Goal: Task Accomplishment & Management: Manage account settings

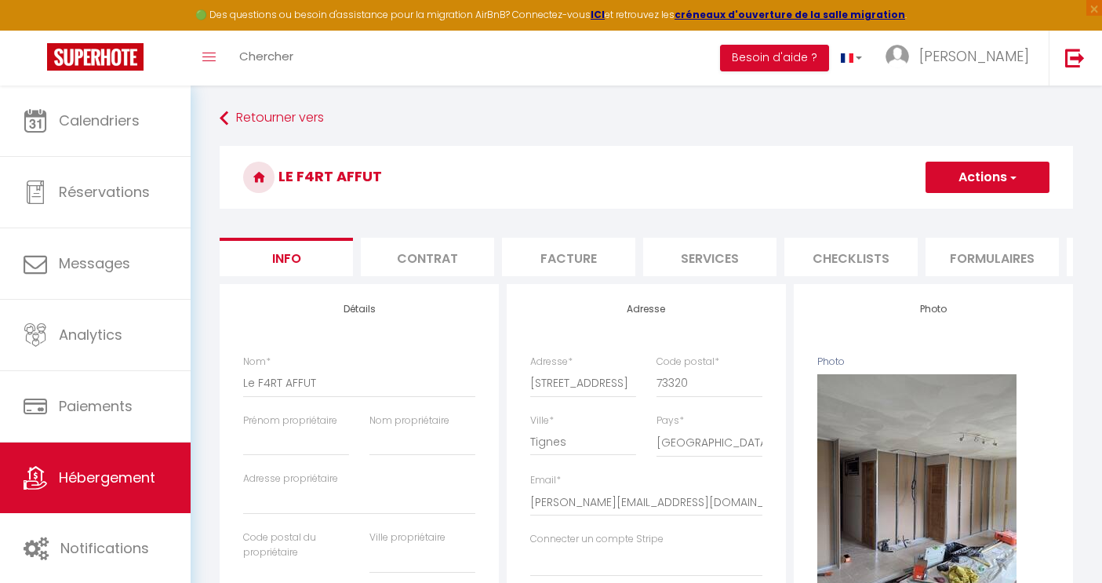
select select "6"
select select "2"
select select "3"
select select "2"
select select
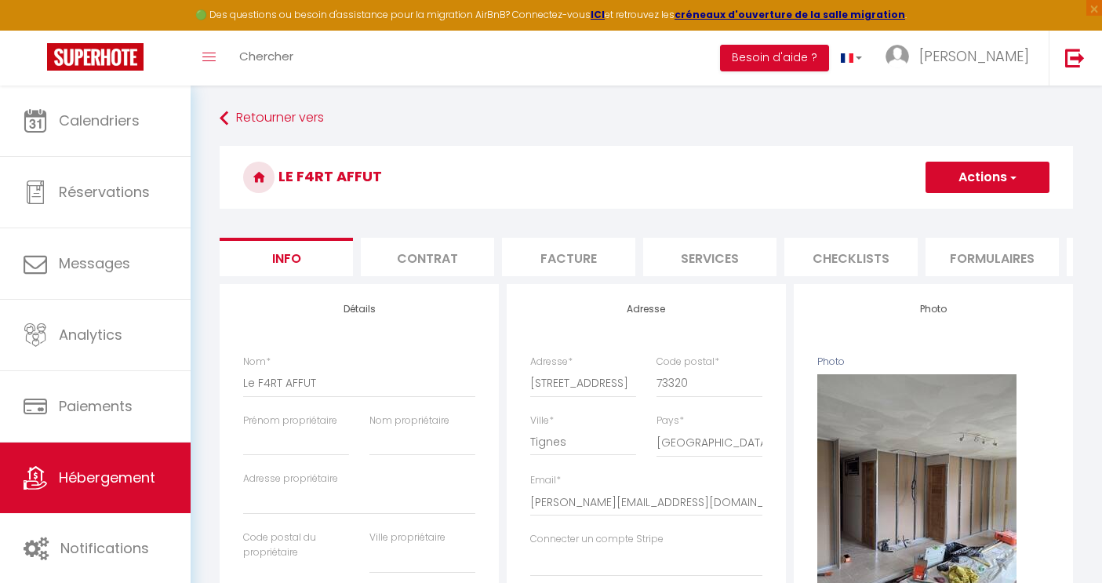
select select "23:45"
select select "12:00"
select select "30"
select select "120"
select select "28"
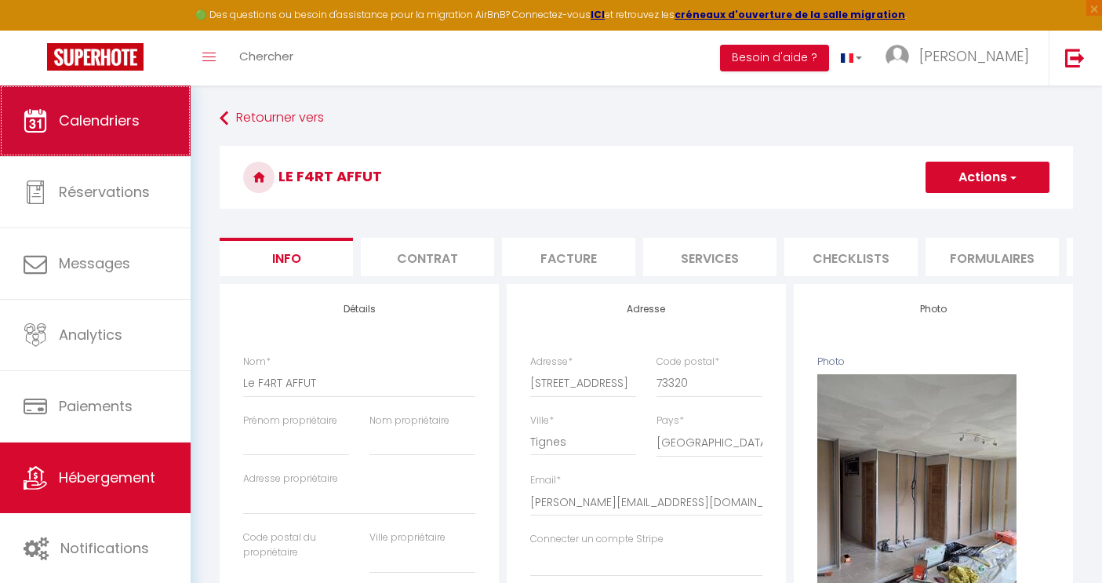
click at [133, 122] on span "Calendriers" at bounding box center [99, 121] width 81 height 20
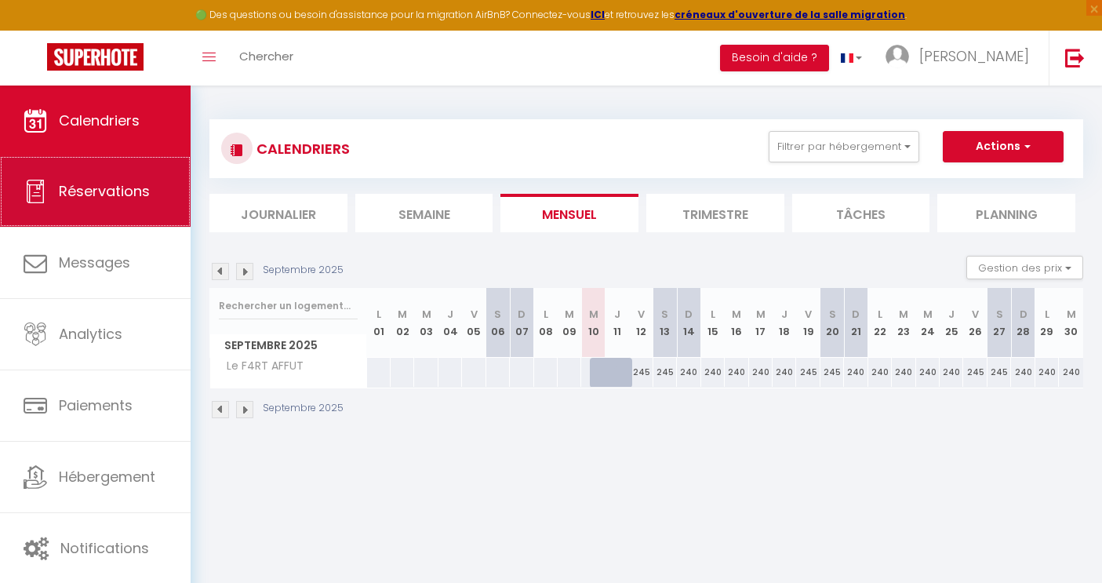
click at [104, 202] on link "Réservations" at bounding box center [95, 191] width 191 height 71
select select "not_cancelled"
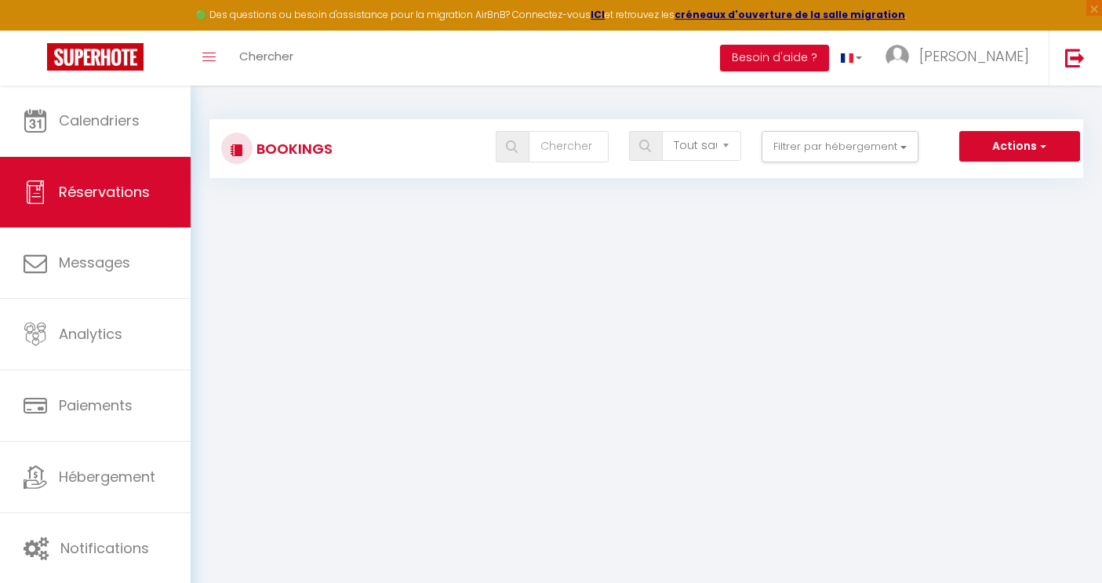
click at [318, 137] on div "Tous les statuts Annulé Confirmé Non Confirmé Tout sauf annulé No Show Request …" at bounding box center [682, 146] width 799 height 31
click at [241, 153] on img at bounding box center [237, 150] width 13 height 13
click at [834, 153] on button "Filtrer par hébergement" at bounding box center [840, 146] width 157 height 31
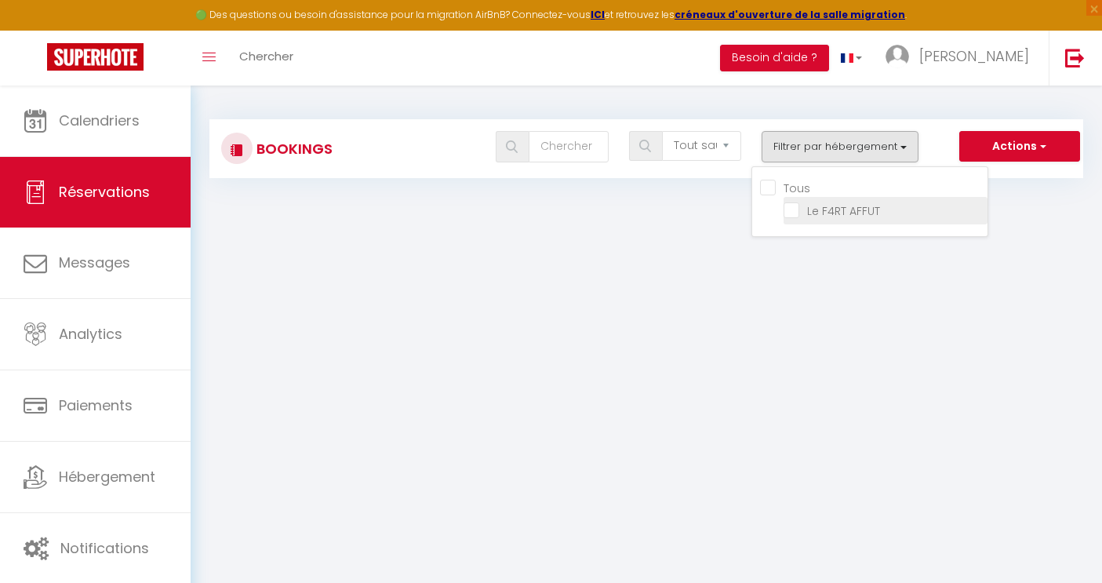
click at [799, 210] on input "Le F4RT AFFUT" at bounding box center [886, 210] width 204 height 16
checkbox input "true"
click at [685, 225] on body "🟢 Des questions ou besoin d'assistance pour la migration AirBnB? Connectez-vous…" at bounding box center [551, 377] width 1102 height 583
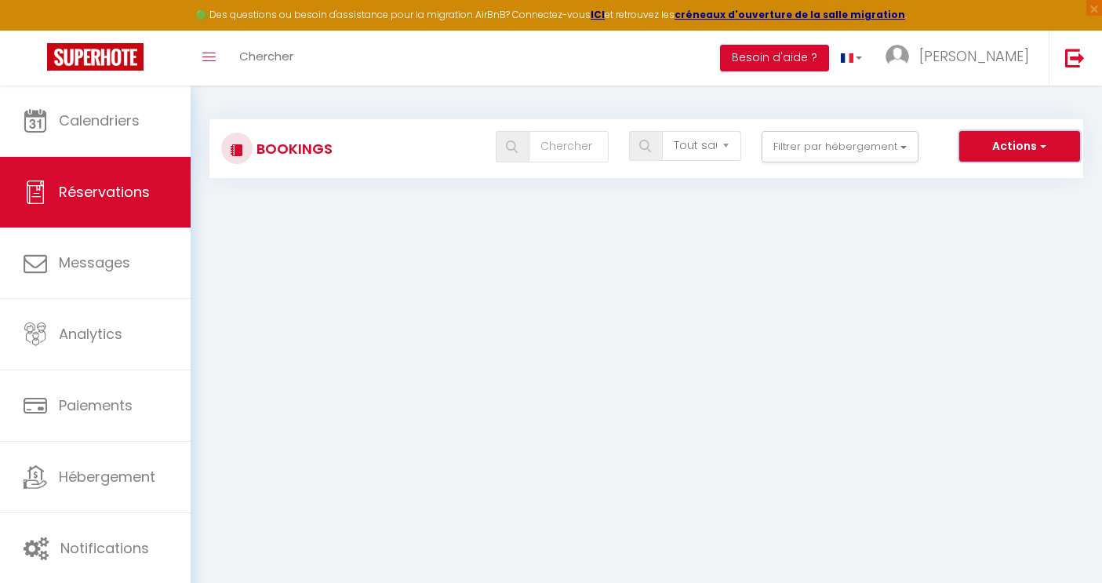
click at [1008, 147] on button "Actions" at bounding box center [1019, 146] width 121 height 31
click at [817, 223] on body "🟢 Des questions ou besoin d'assistance pour la migration AirBnB? Connectez-vous…" at bounding box center [551, 377] width 1102 height 583
click option "Tout sauf annulé" at bounding box center [0, 0] width 0 height 0
click at [256, 144] on h3 "Bookings" at bounding box center [293, 148] width 80 height 35
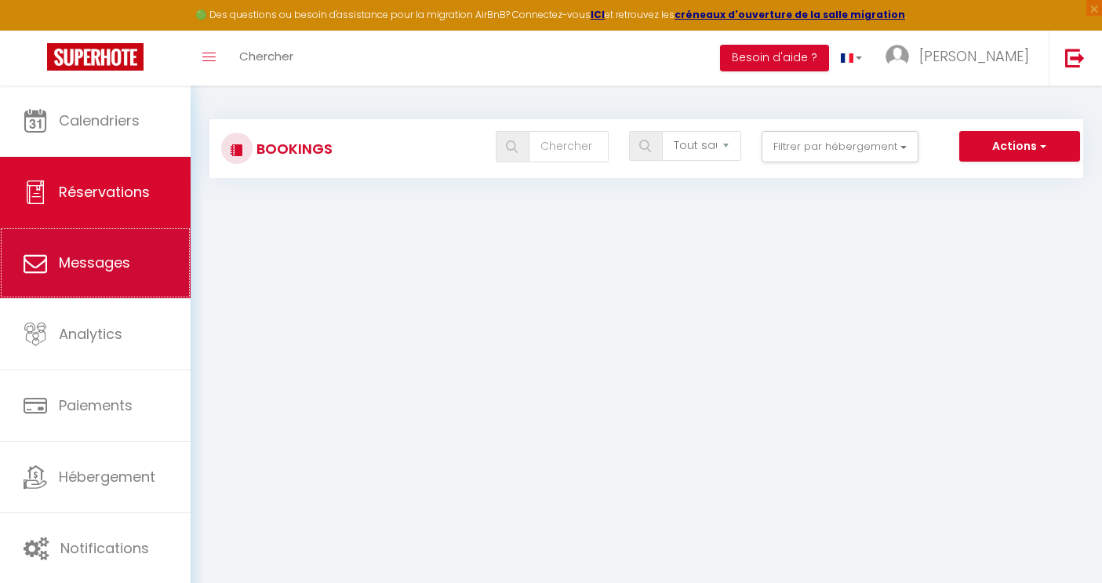
click at [107, 275] on link "Messages" at bounding box center [95, 262] width 191 height 71
select select "message"
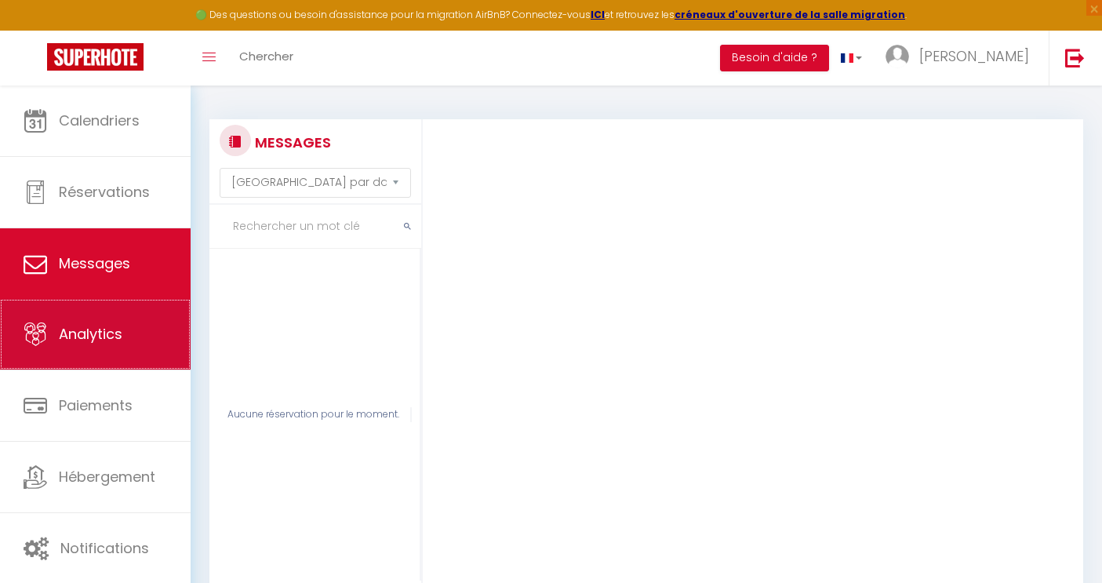
click at [115, 329] on span "Analytics" at bounding box center [91, 334] width 64 height 20
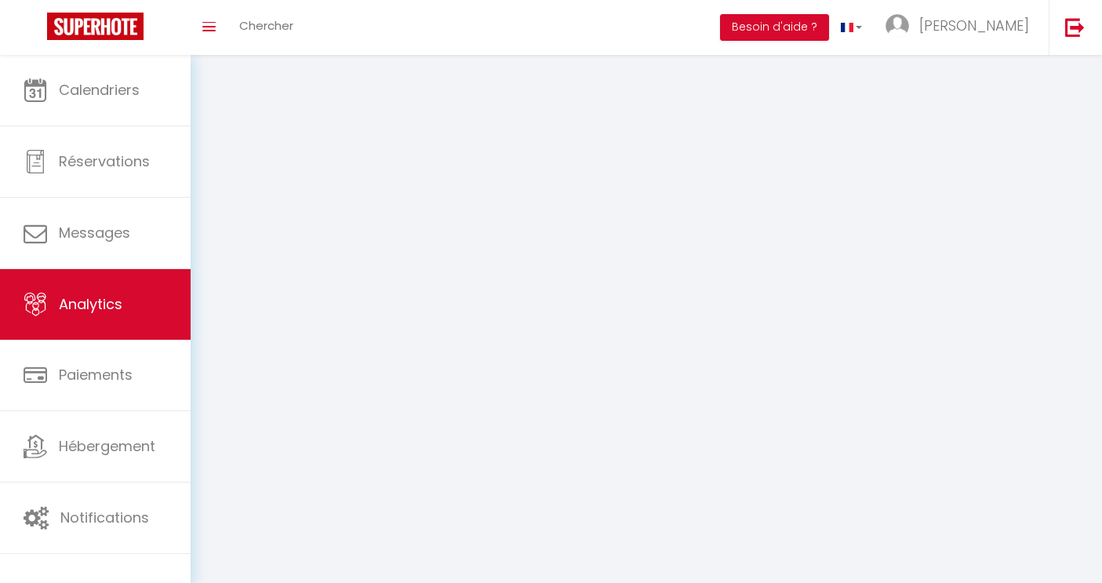
select select "2025"
select select "9"
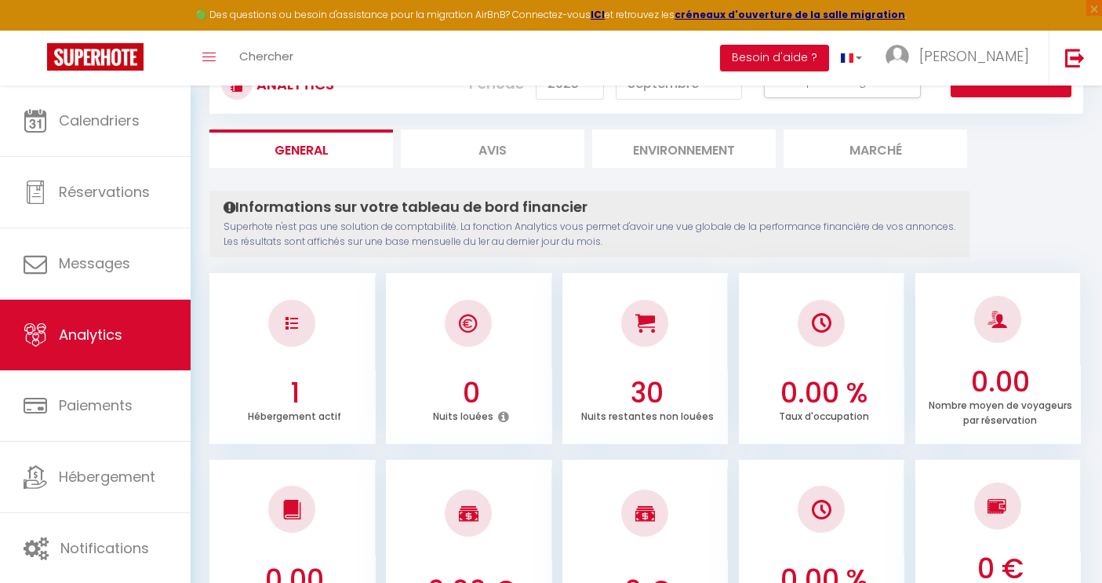
scroll to position [66, 0]
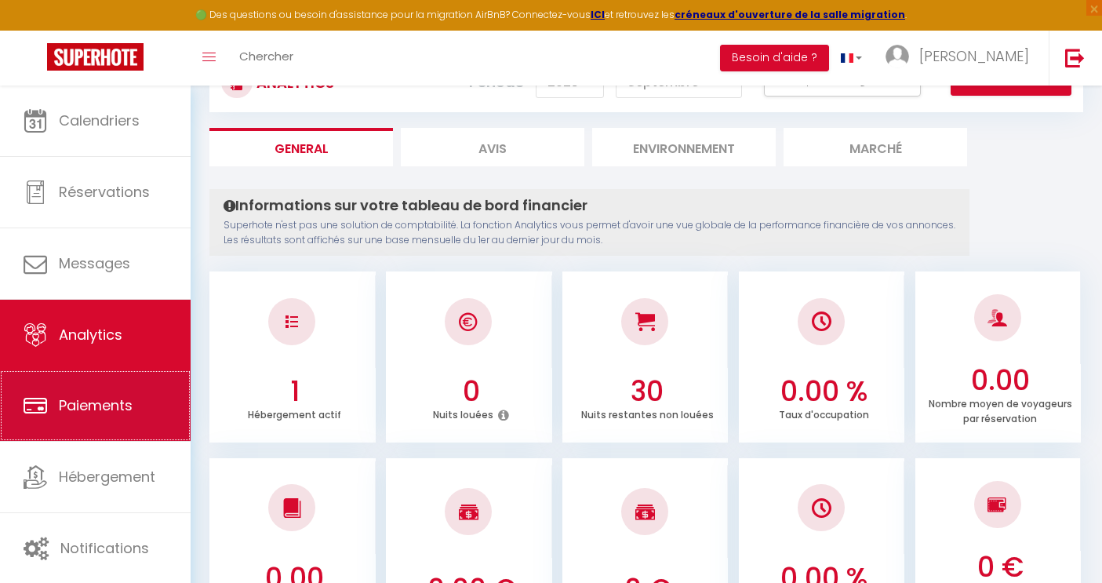
click at [145, 396] on link "Paiements" at bounding box center [95, 405] width 191 height 71
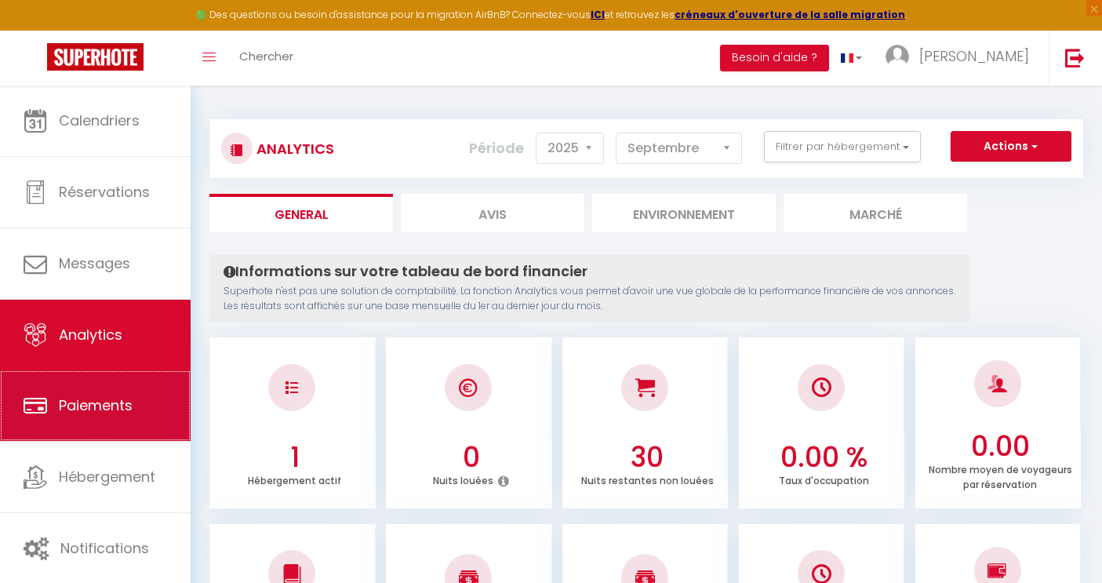
select select "2"
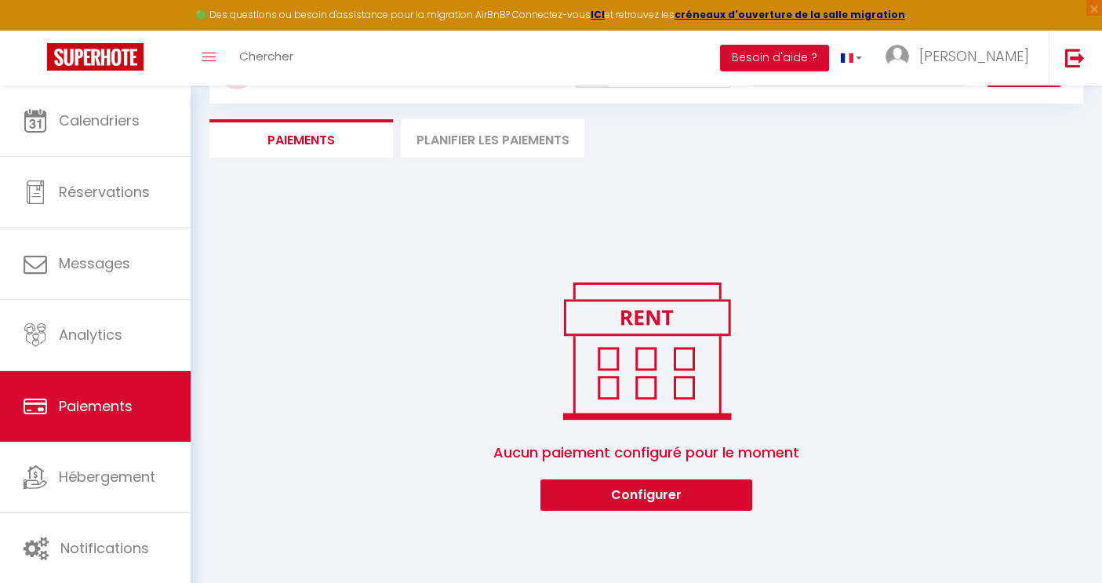
scroll to position [86, 0]
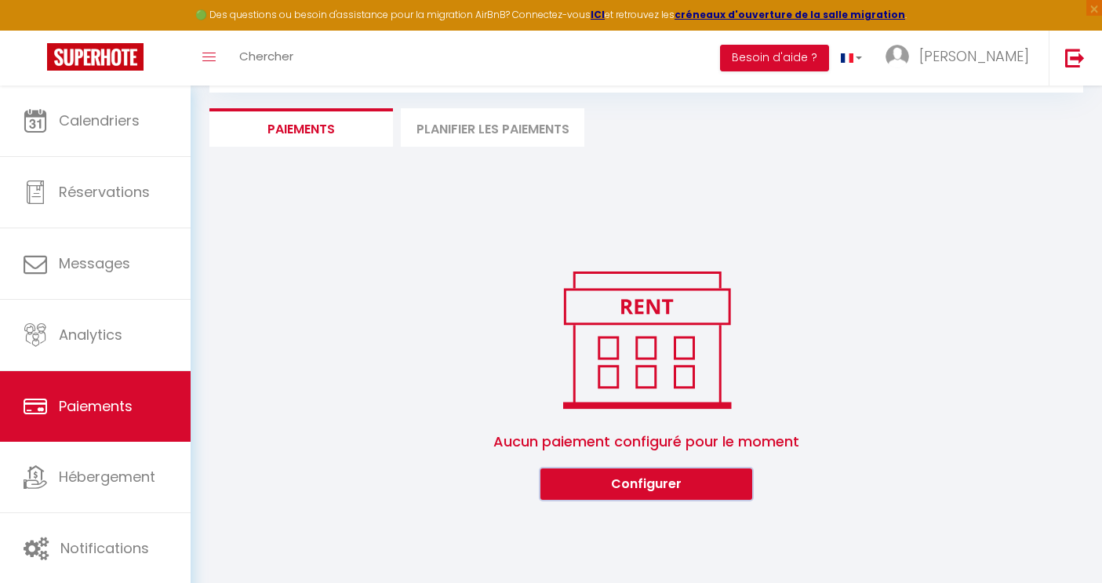
click at [679, 489] on button "Configurer" at bounding box center [646, 483] width 212 height 31
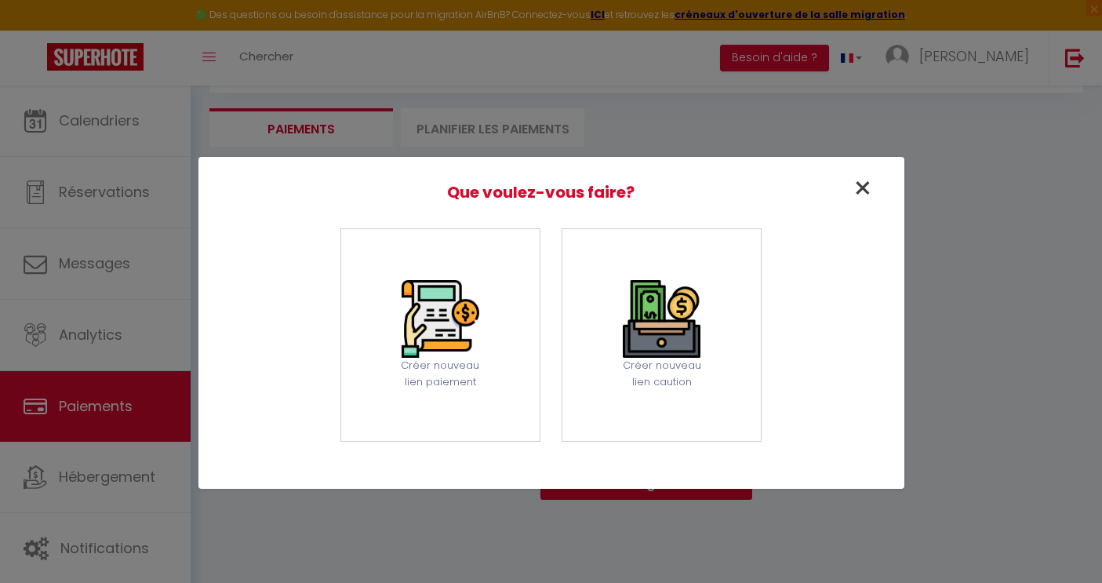
click at [866, 191] on span "×" at bounding box center [863, 188] width 20 height 44
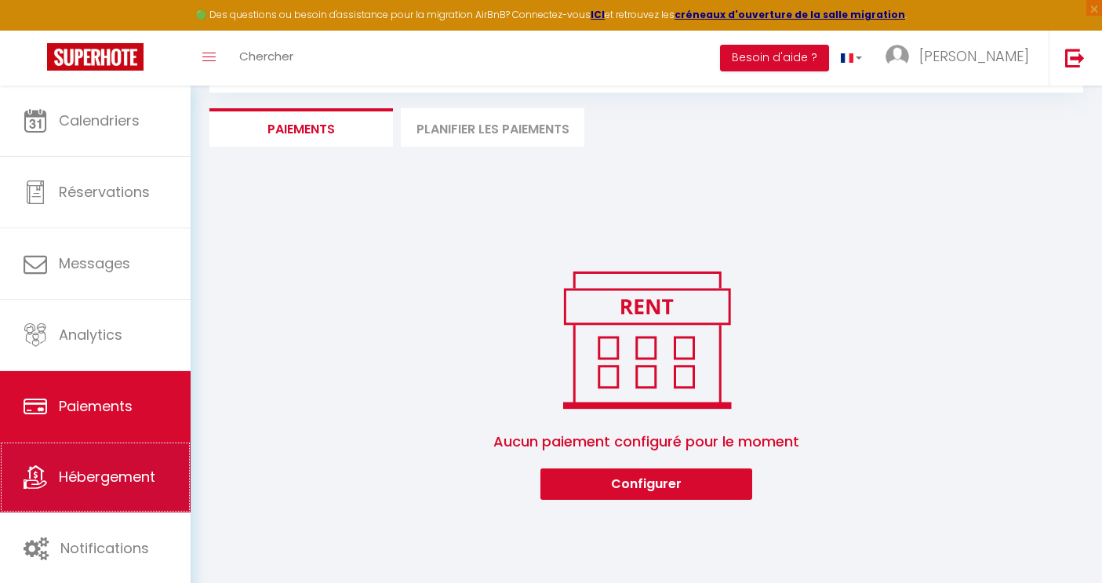
click at [140, 493] on link "Hébergement" at bounding box center [95, 477] width 191 height 71
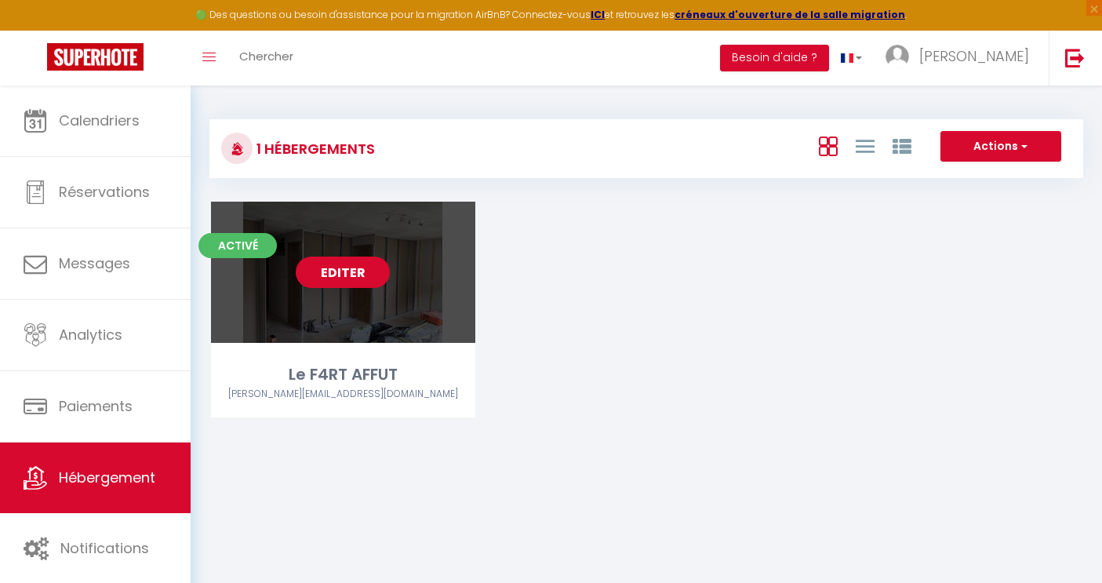
click at [363, 279] on link "Editer" at bounding box center [343, 272] width 94 height 31
select select "3"
select select "2"
select select "1"
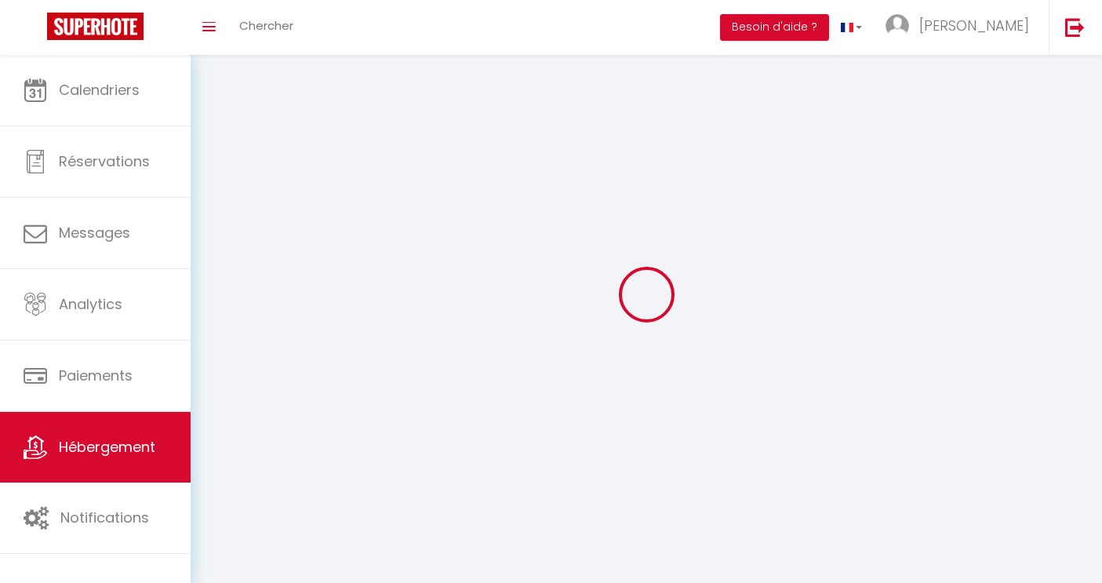
select select
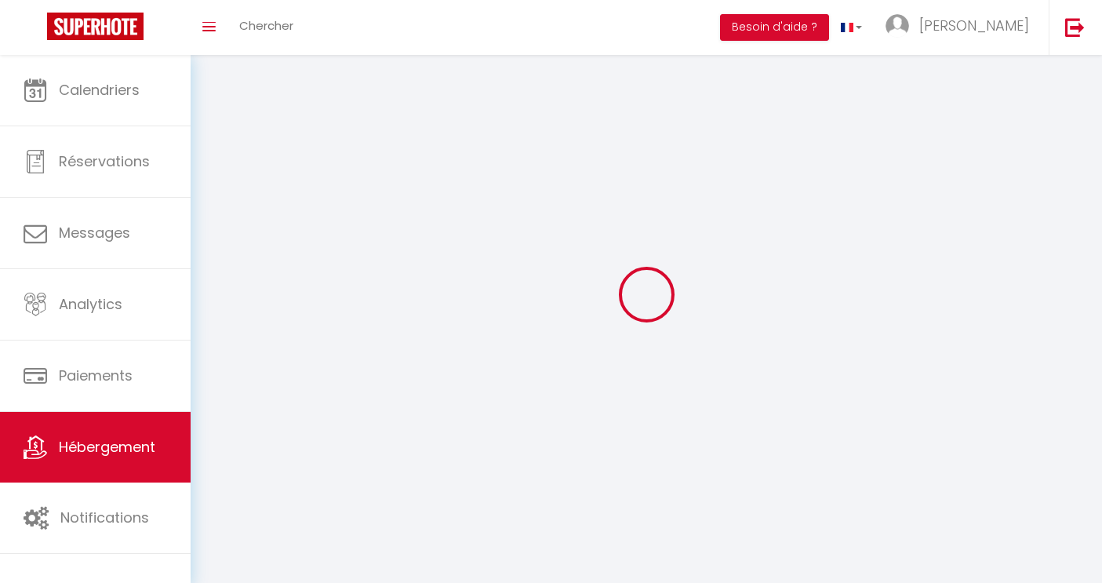
select select
checkbox input "false"
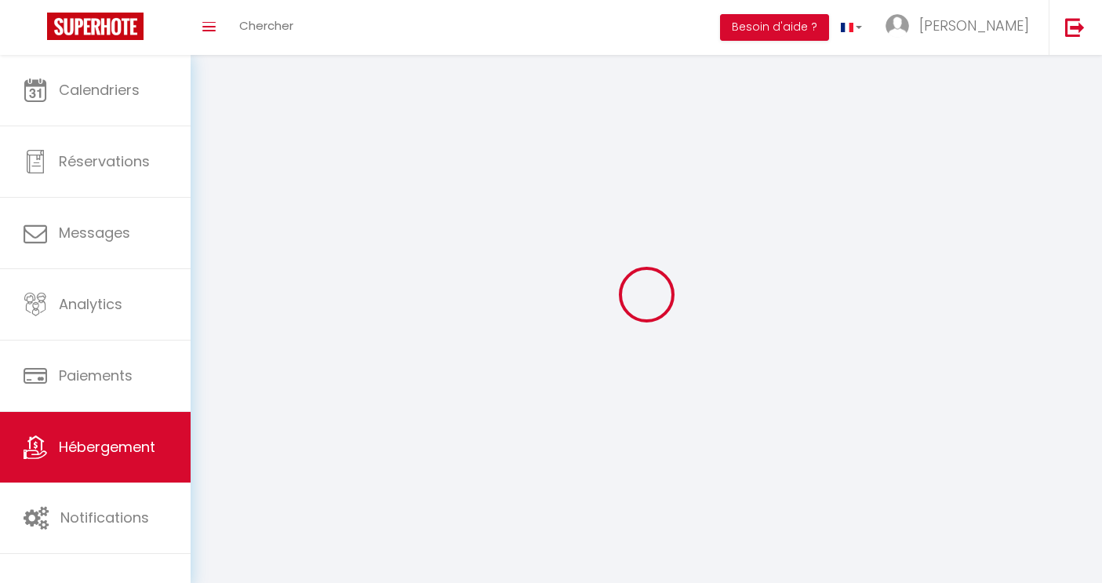
checkbox input "false"
select select
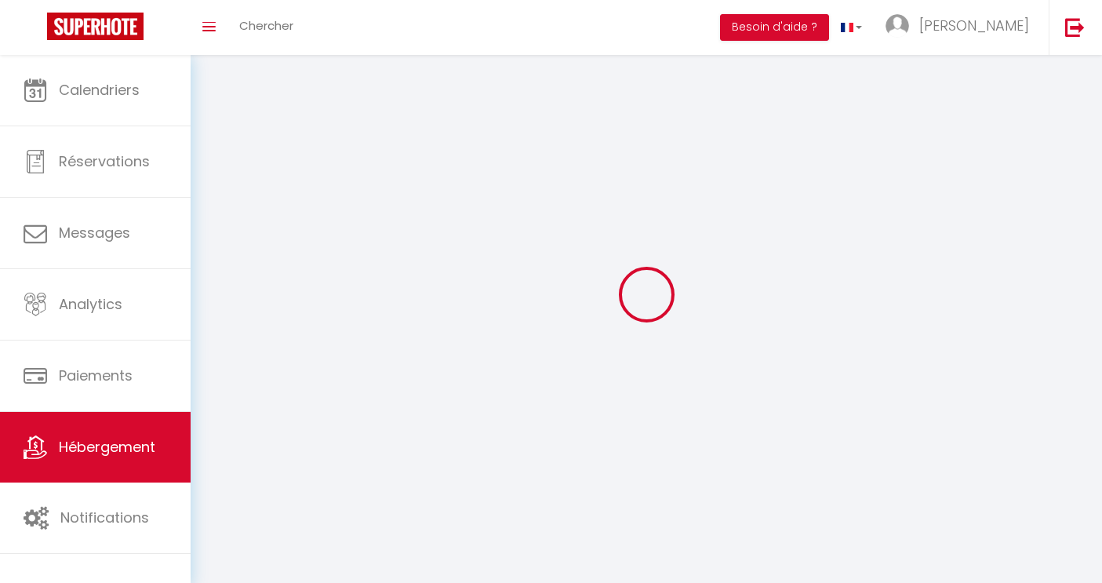
select select
checkbox input "false"
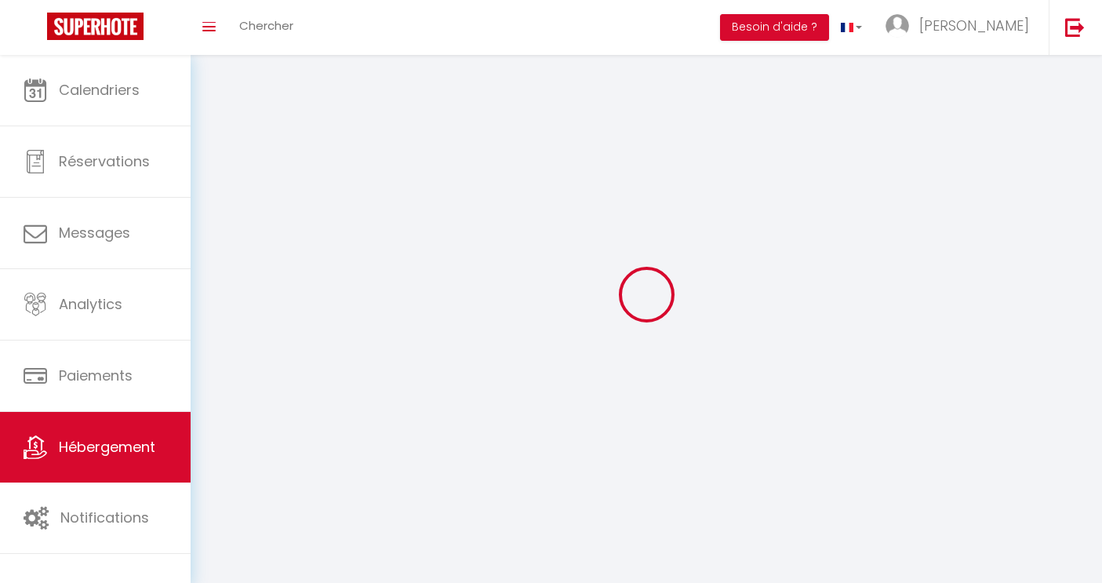
checkbox input "false"
select select
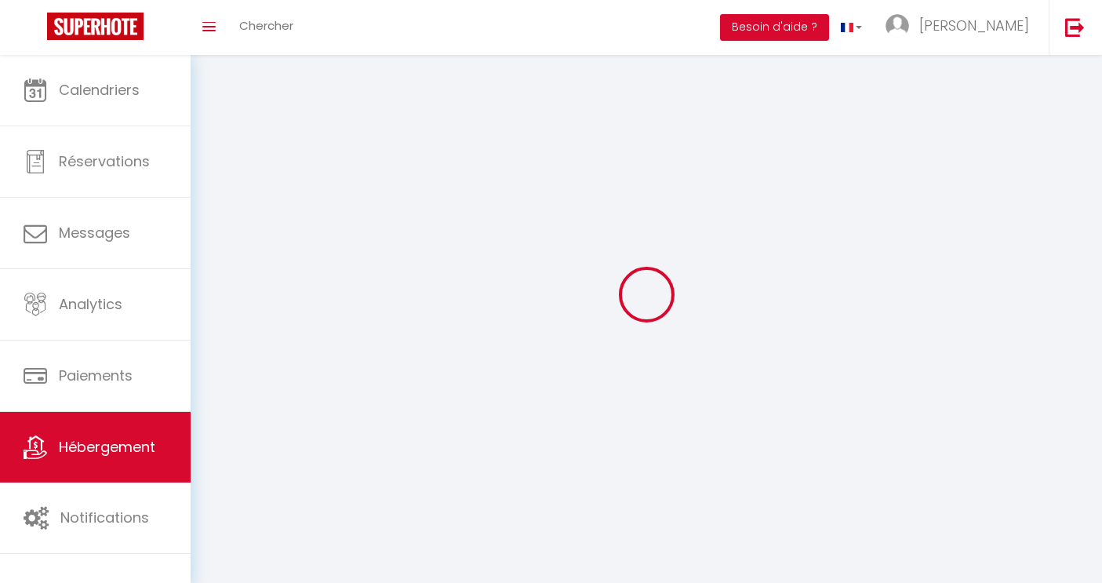
select select
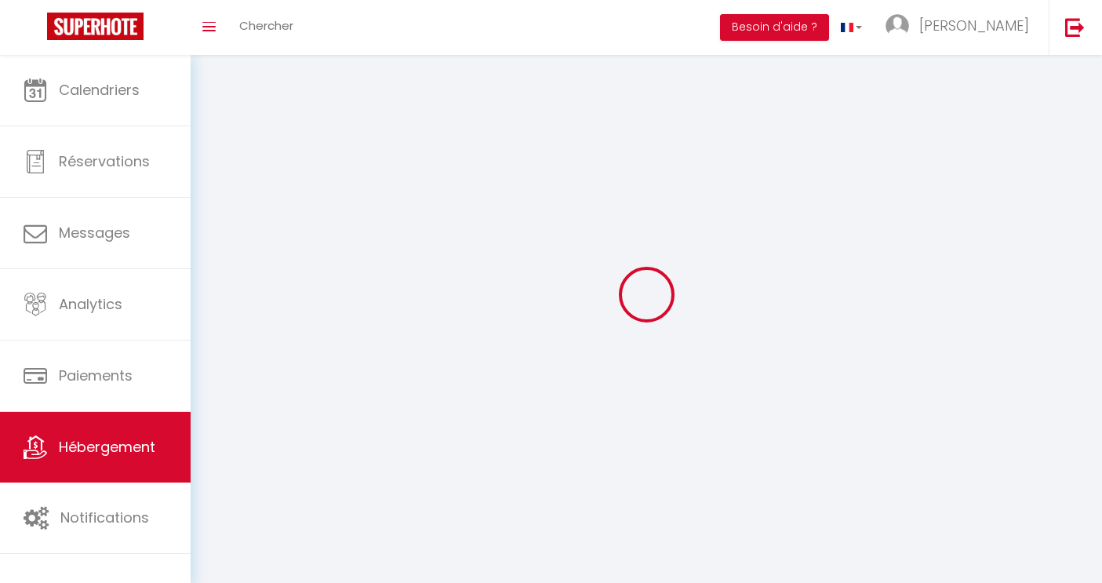
select select
checkbox input "false"
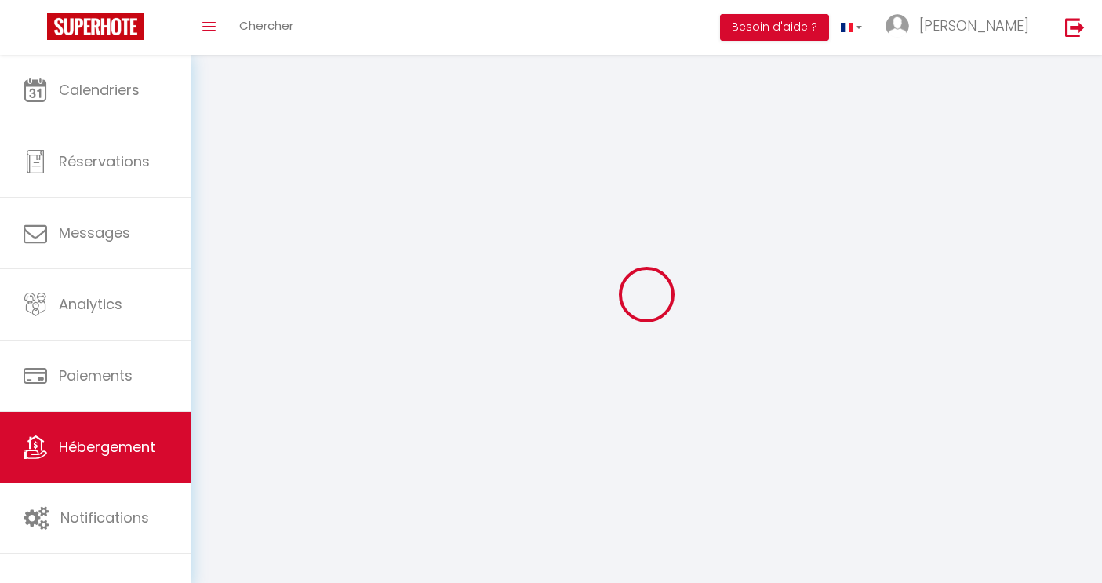
select select
select select "1"
select select "28"
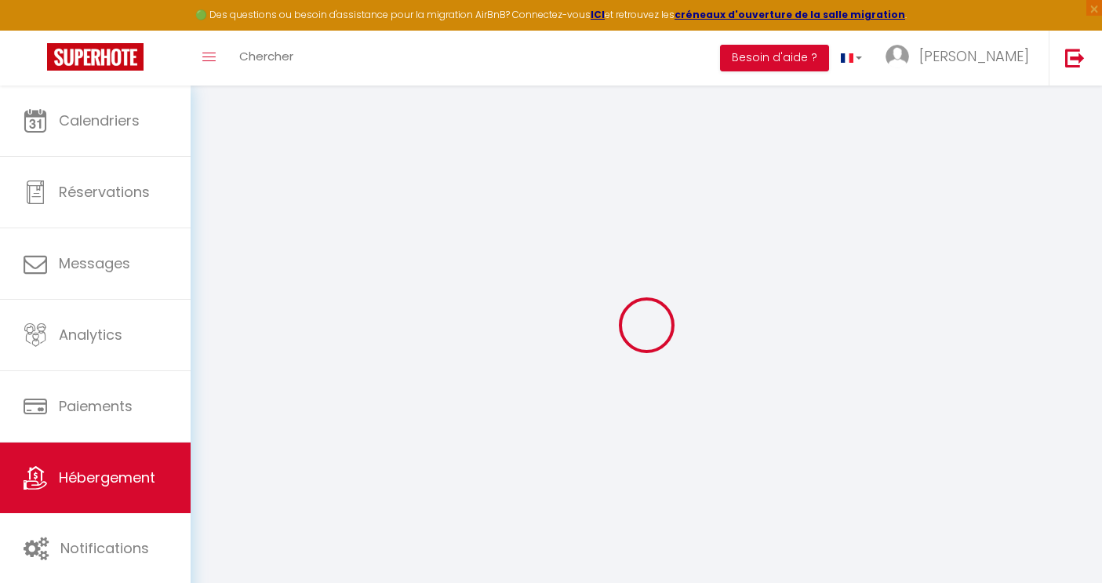
select select
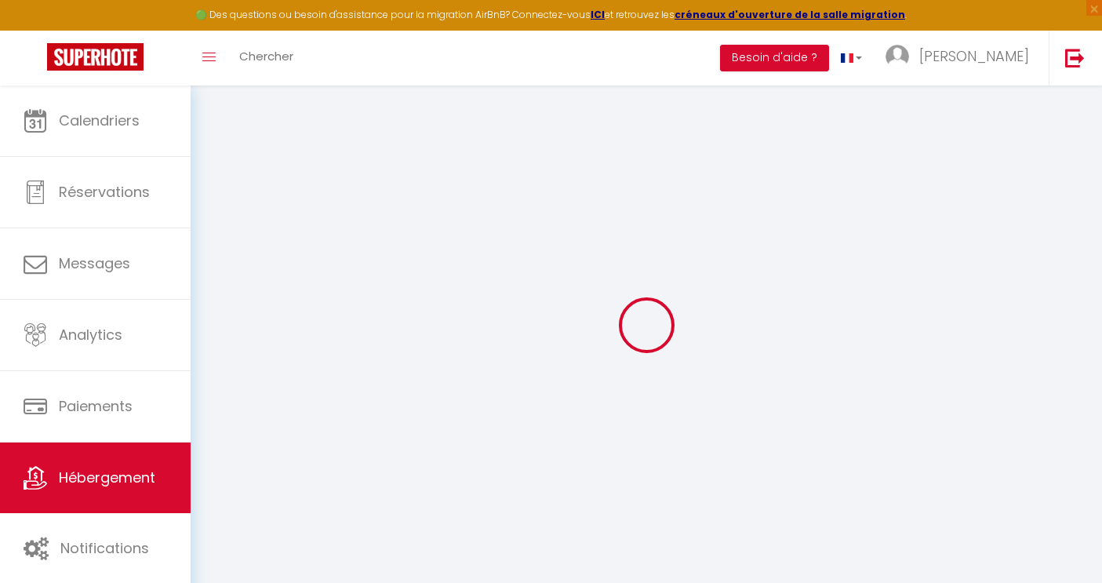
select select
checkbox input "false"
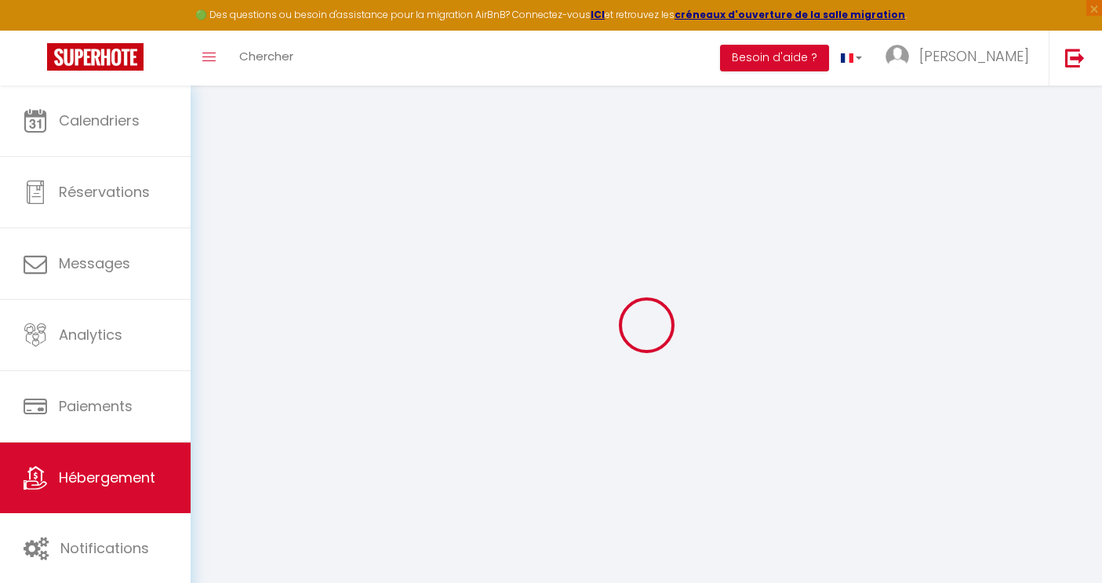
select select
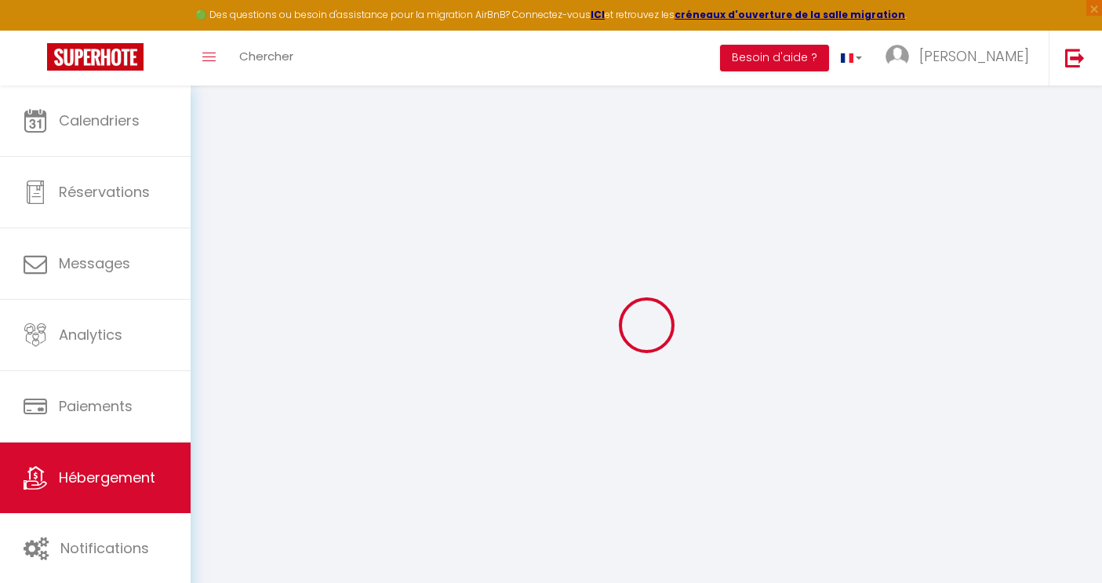
select select
checkbox input "false"
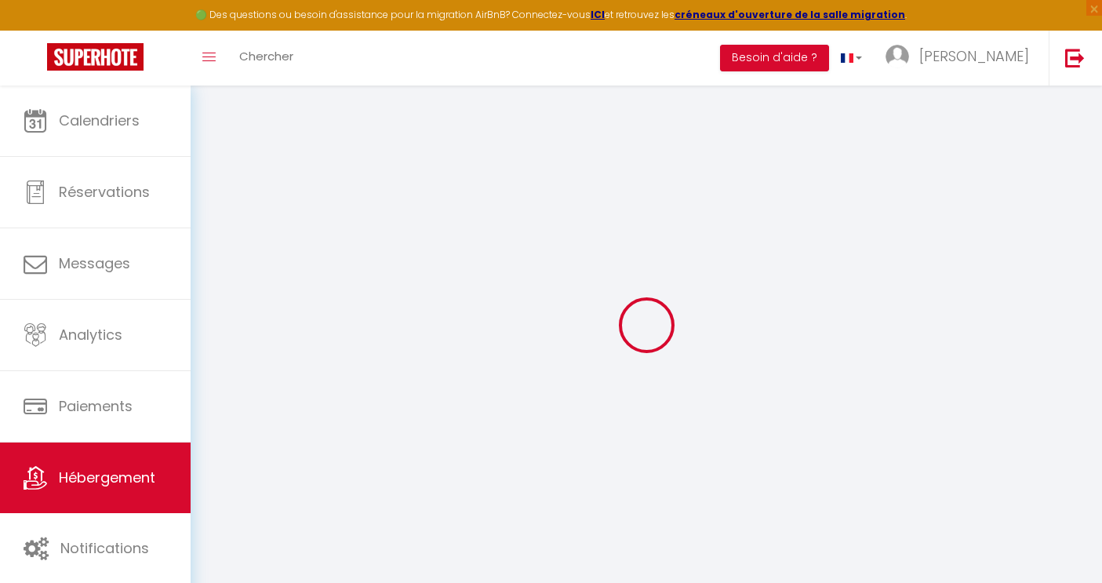
checkbox input "false"
select select
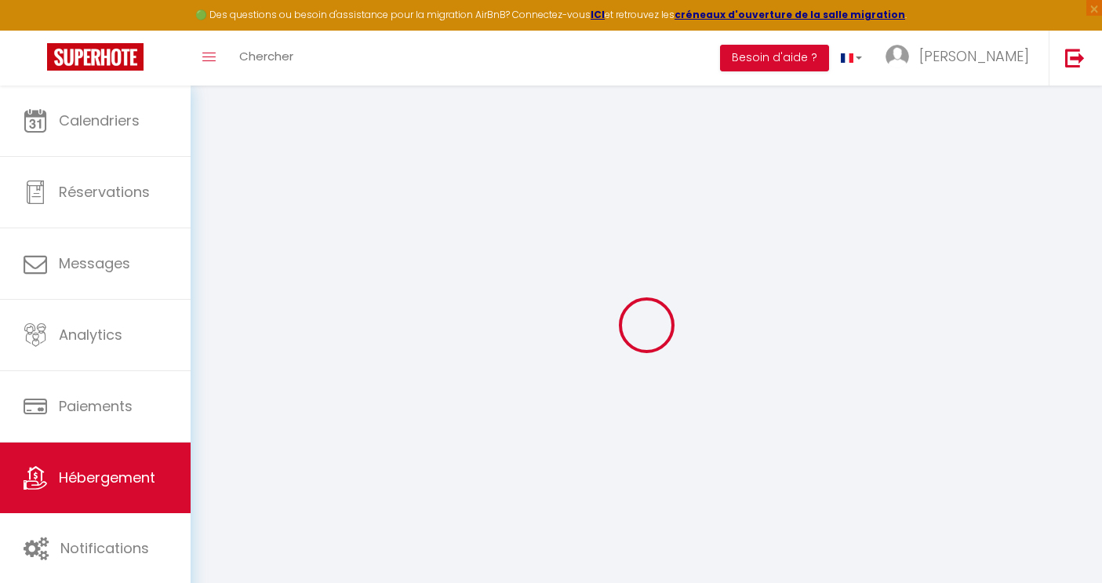
select select
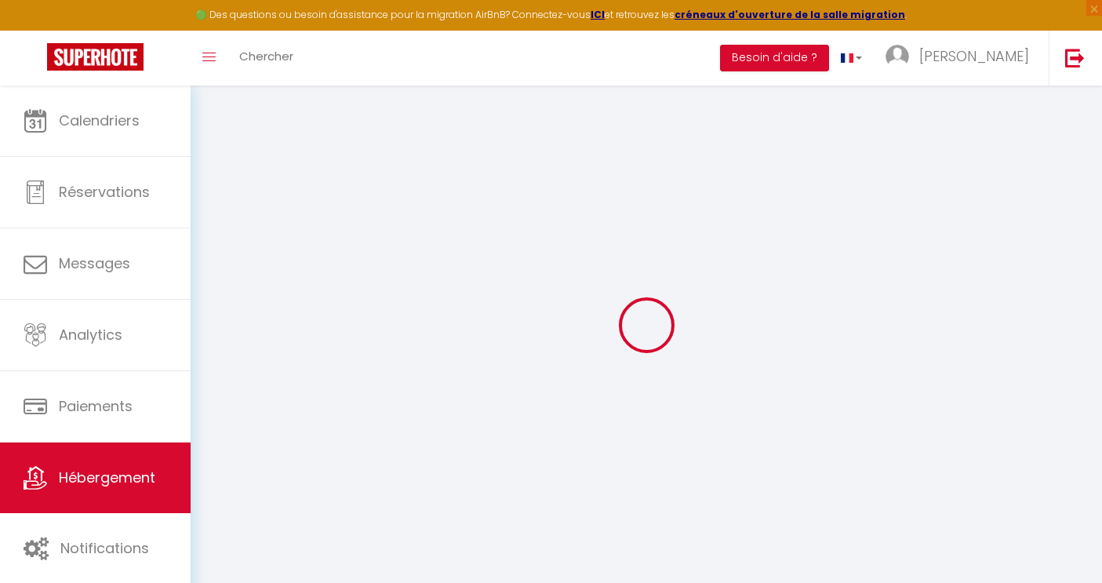
checkbox input "false"
select select
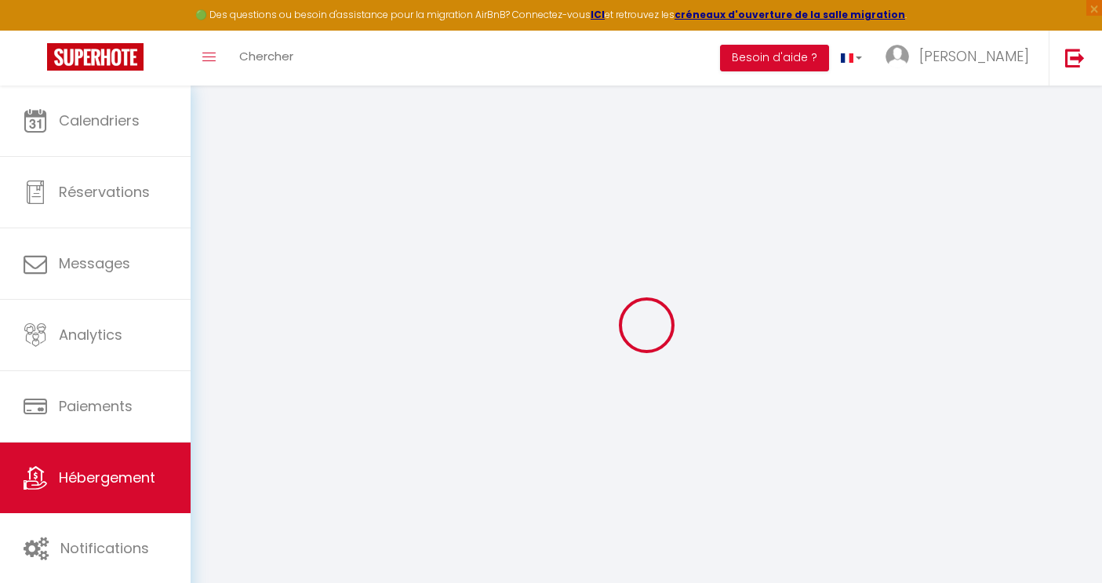
select select
type input "Le F4RT AFFUT"
select select "6"
select select "3"
select select "2"
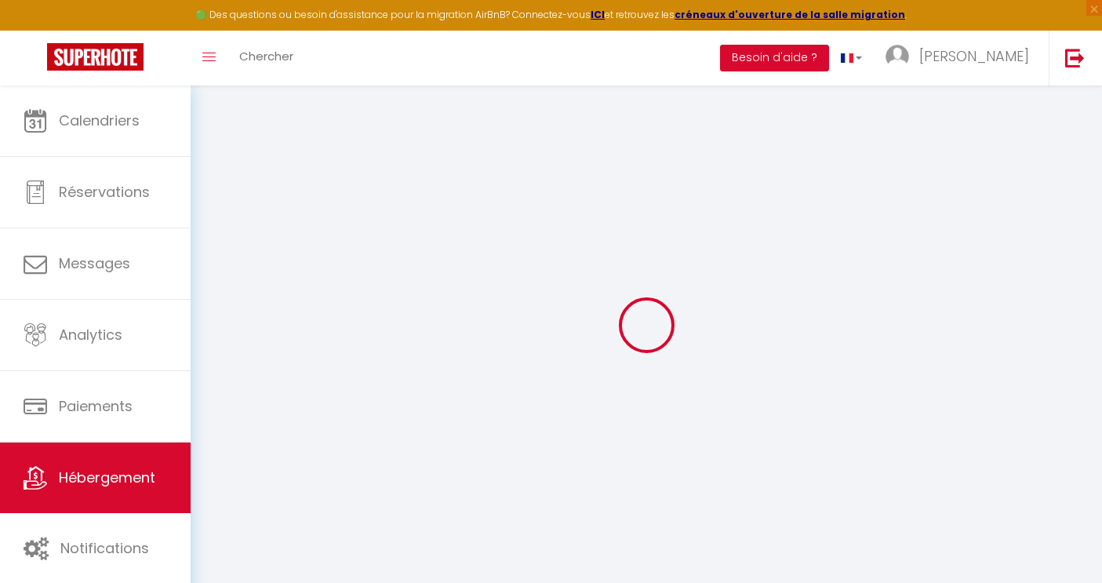
type input "240"
select select
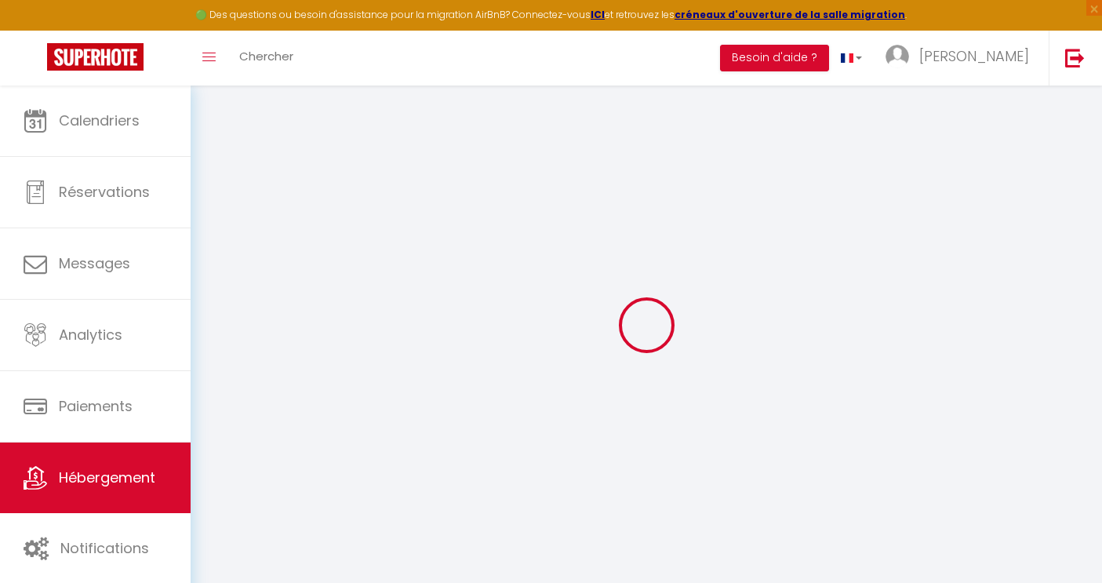
select select
type input "[STREET_ADDRESS]"
type input "73320"
type input "Tignes"
type input "[PERSON_NAME][EMAIL_ADDRESS][DOMAIN_NAME]"
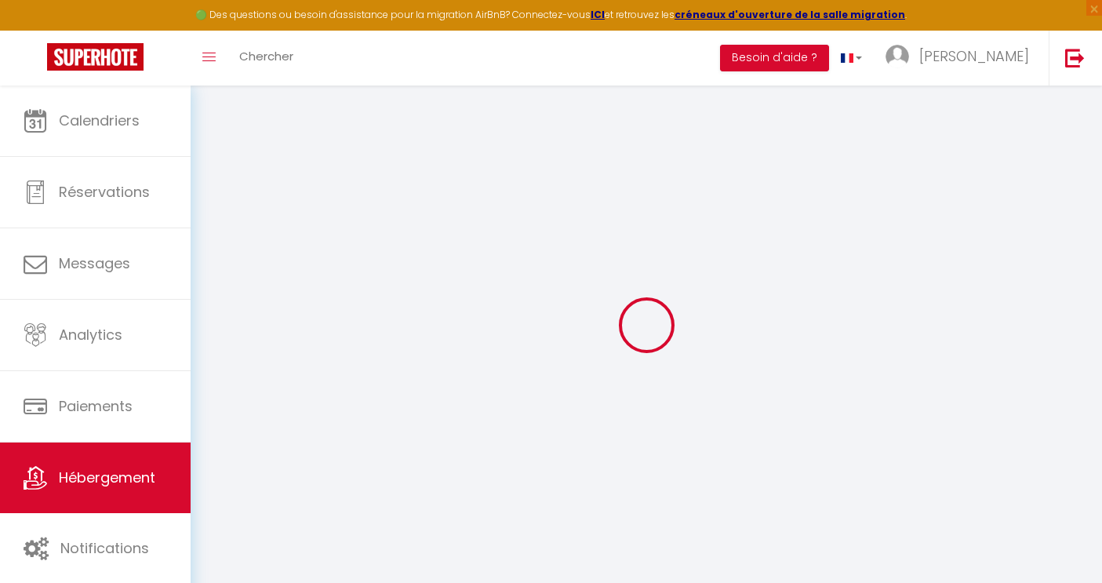
select select
checkbox input "false"
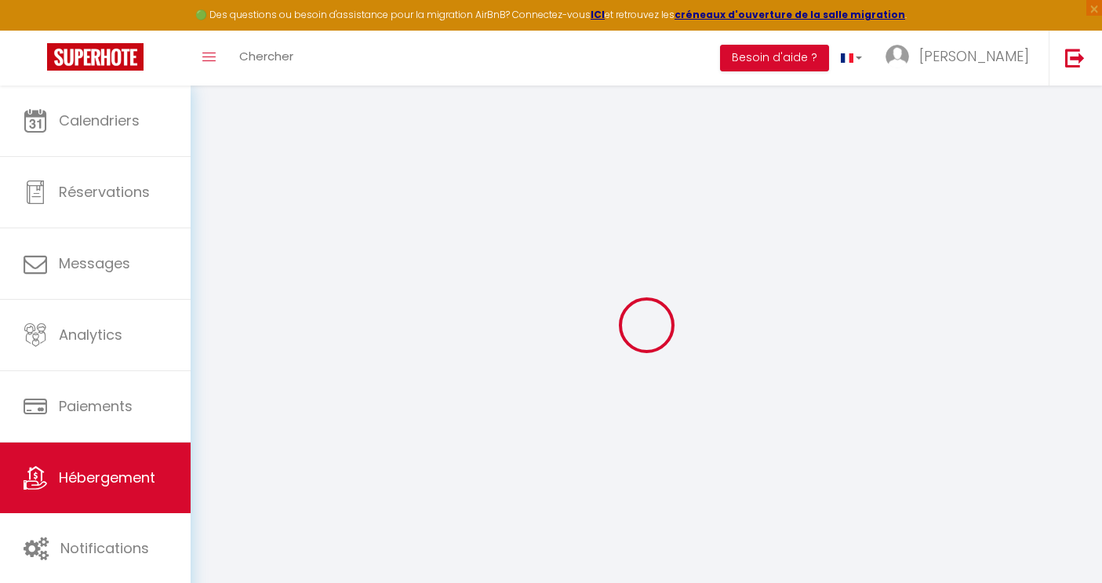
select select
type input "0"
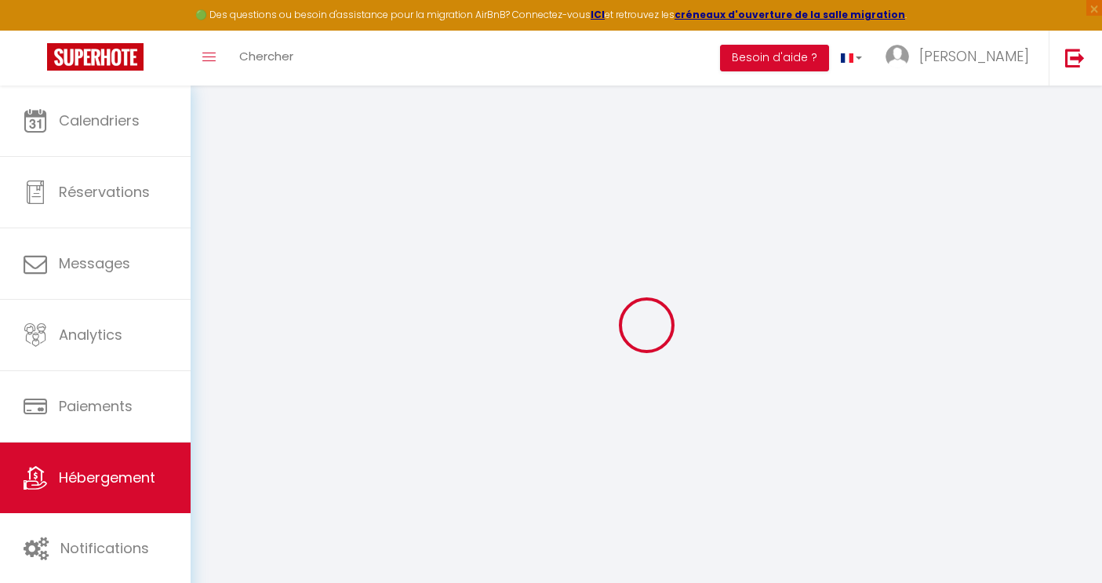
type input "0"
select select
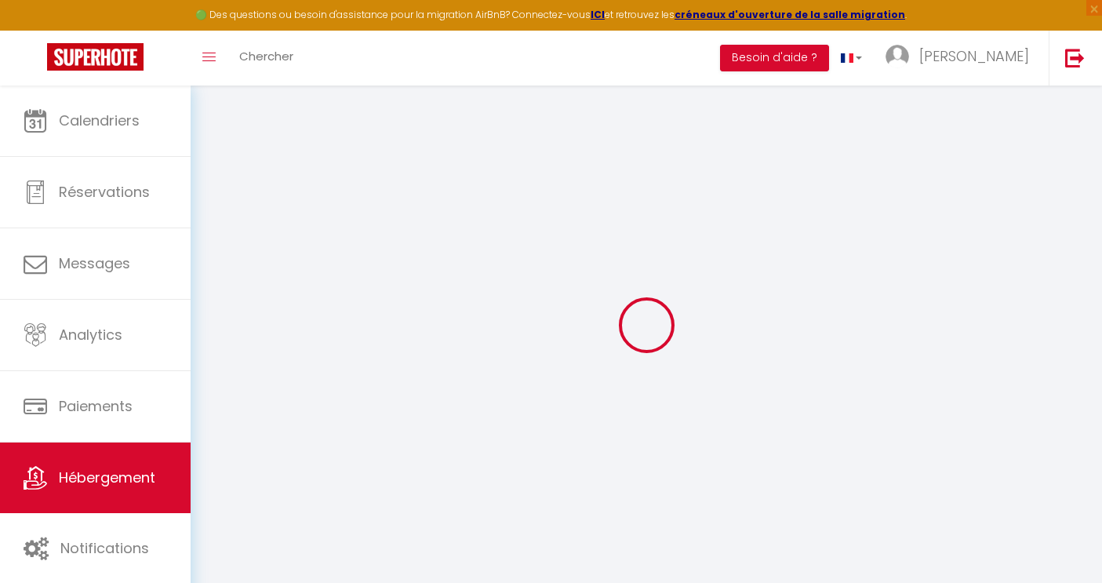
select select
checkbox input "false"
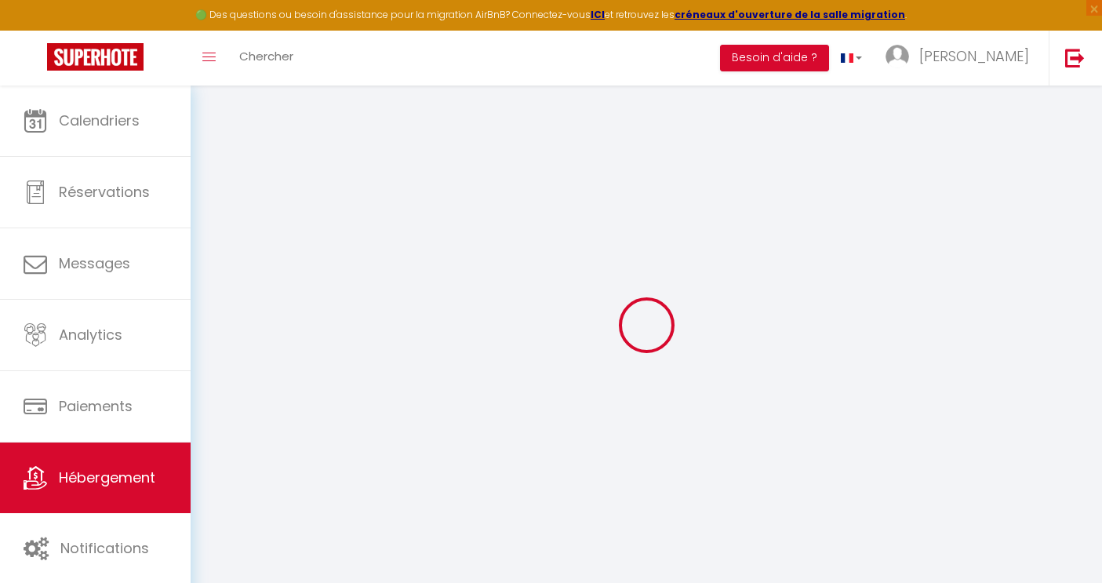
checkbox input "false"
select select
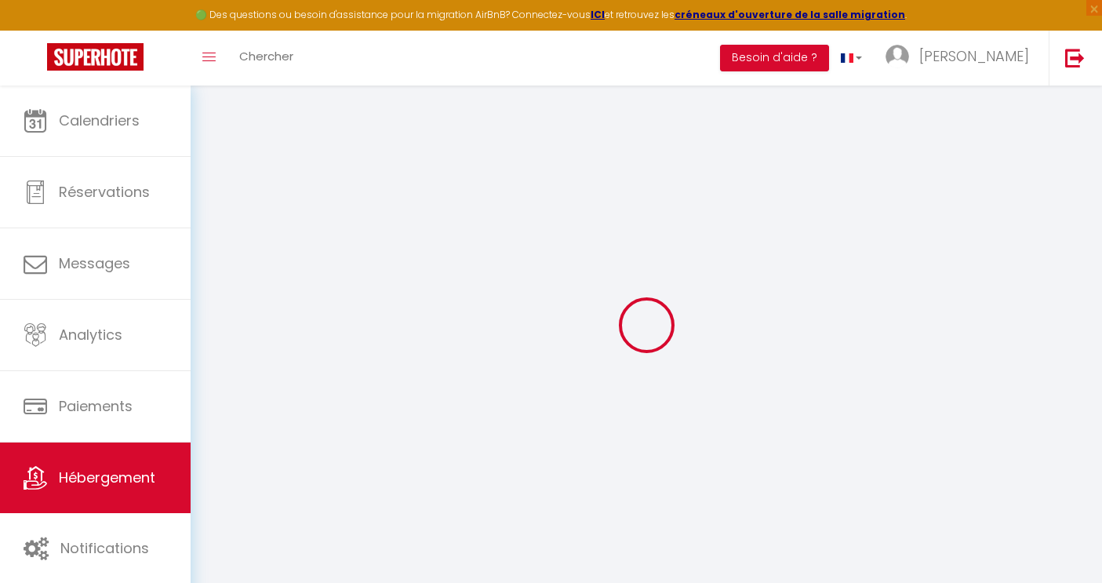
select select
checkbox input "false"
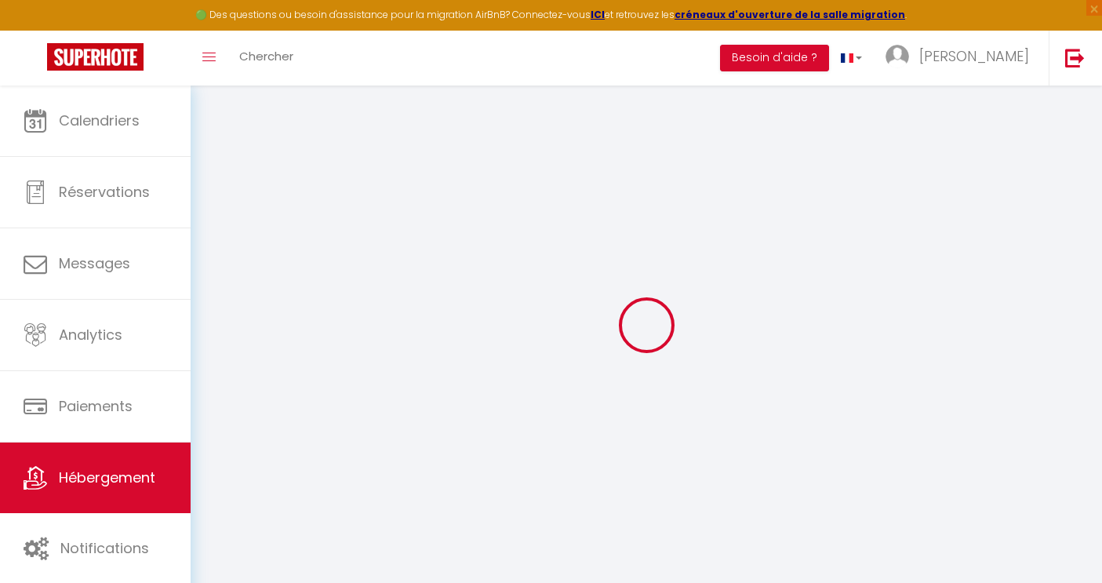
checkbox input "false"
select select
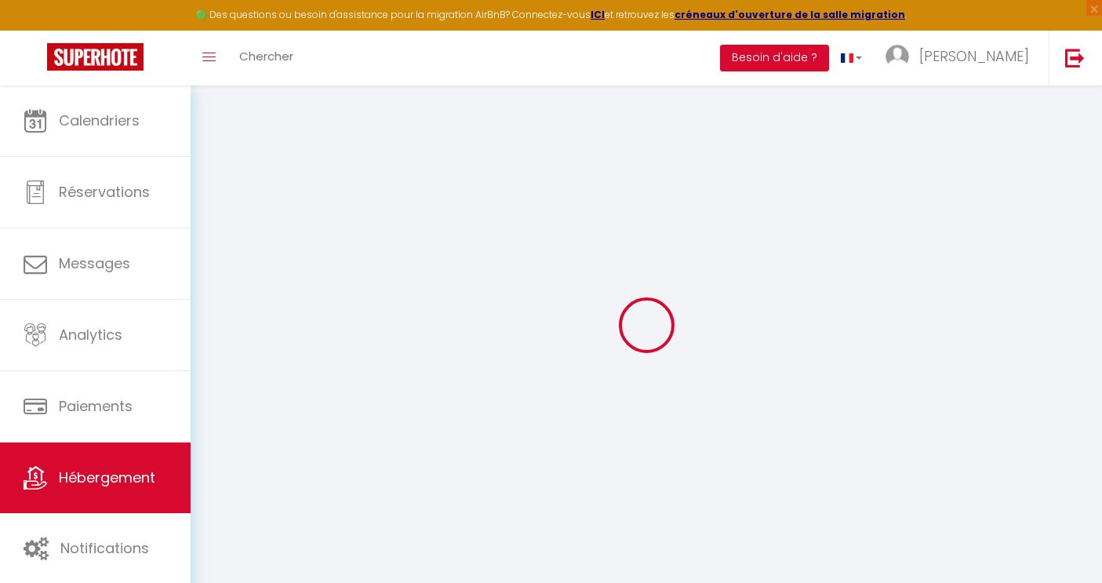
select select
checkbox input "false"
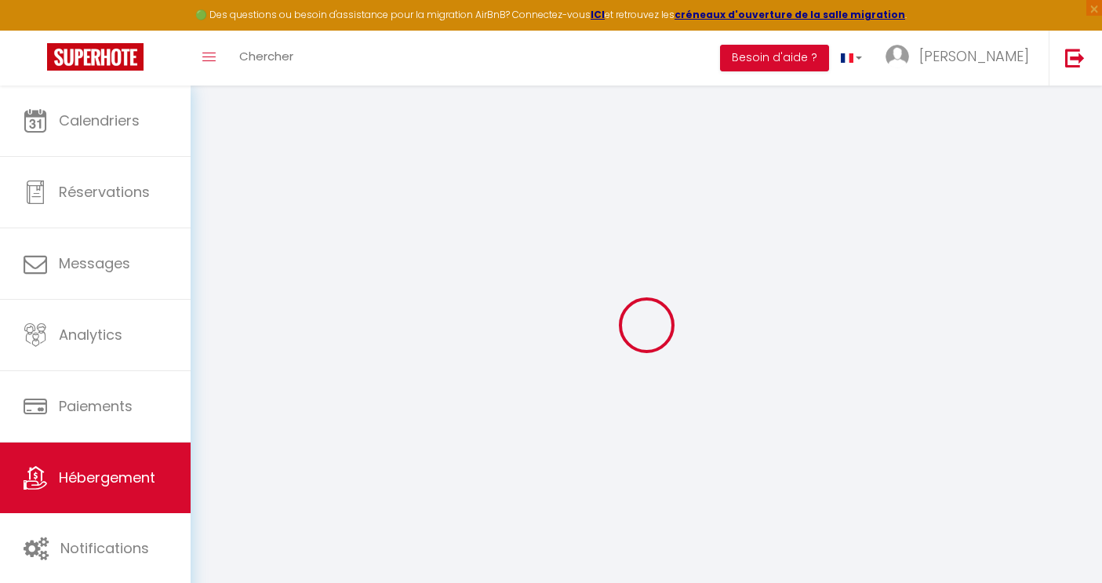
checkbox input "false"
select select
checkbox input "false"
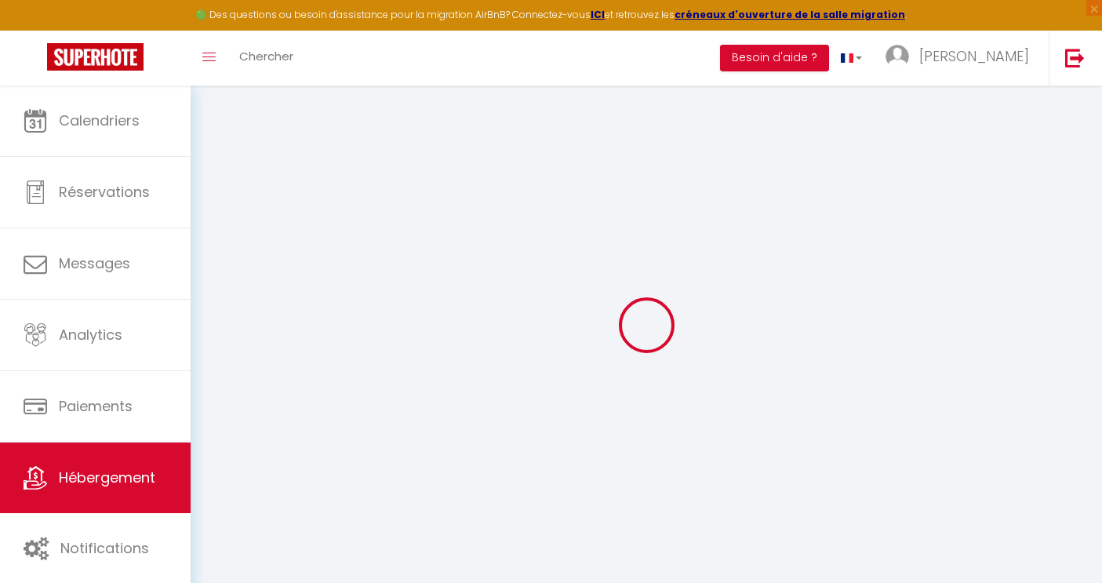
checkbox input "false"
select select
select select "23:45"
select select "12:00"
select select "30"
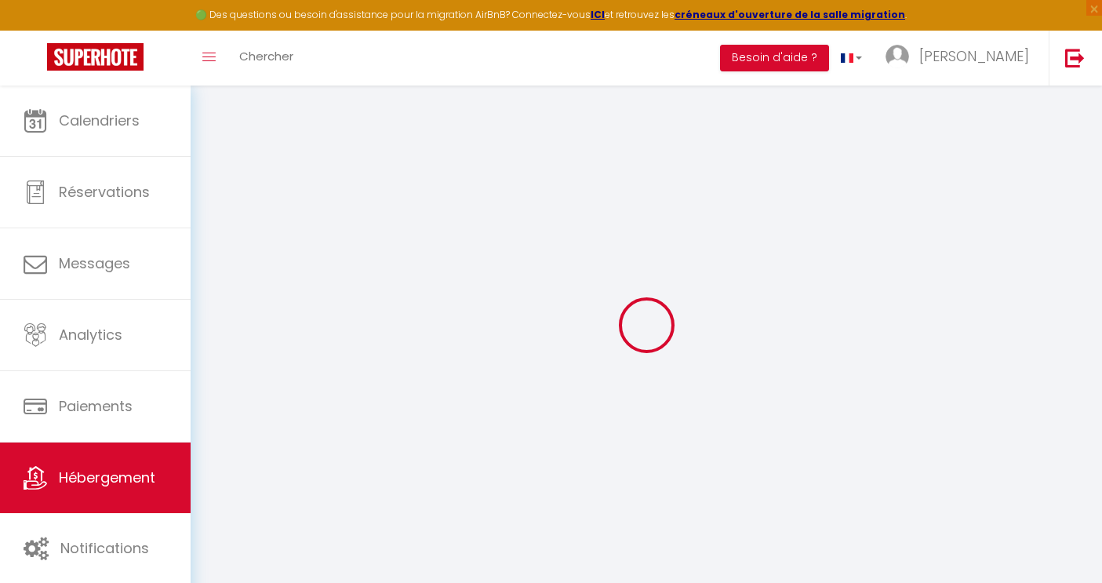
select select "120"
select select
checkbox input "false"
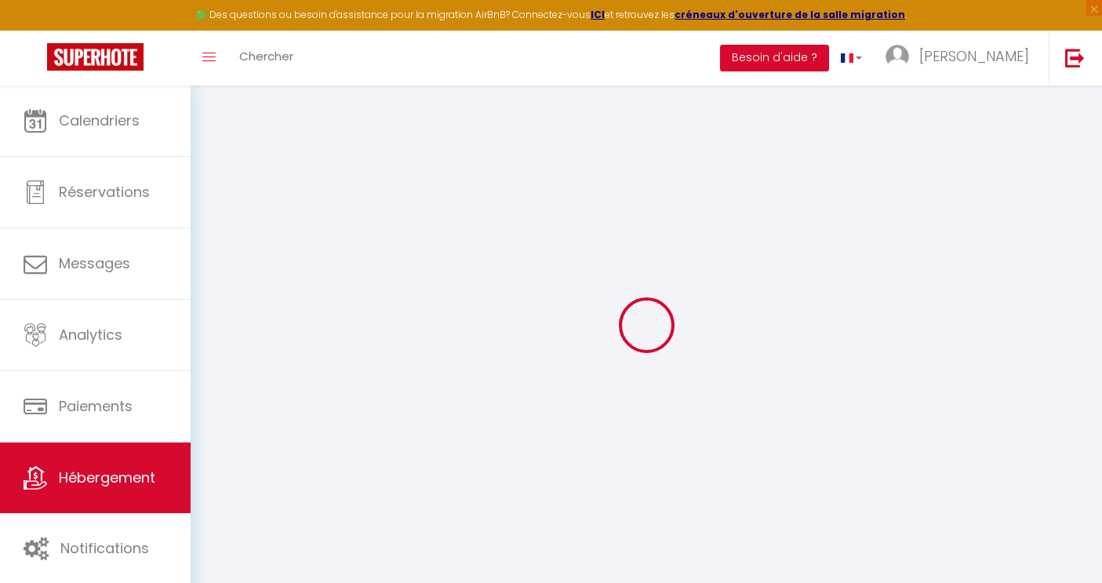
checkbox input "false"
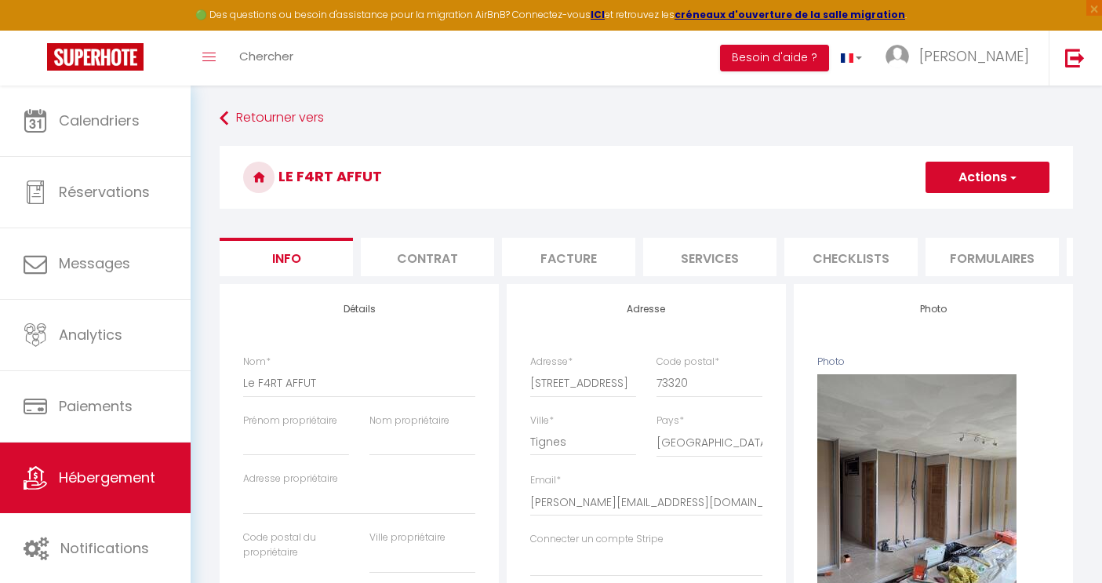
click at [984, 266] on li "Formulaires" at bounding box center [992, 257] width 133 height 38
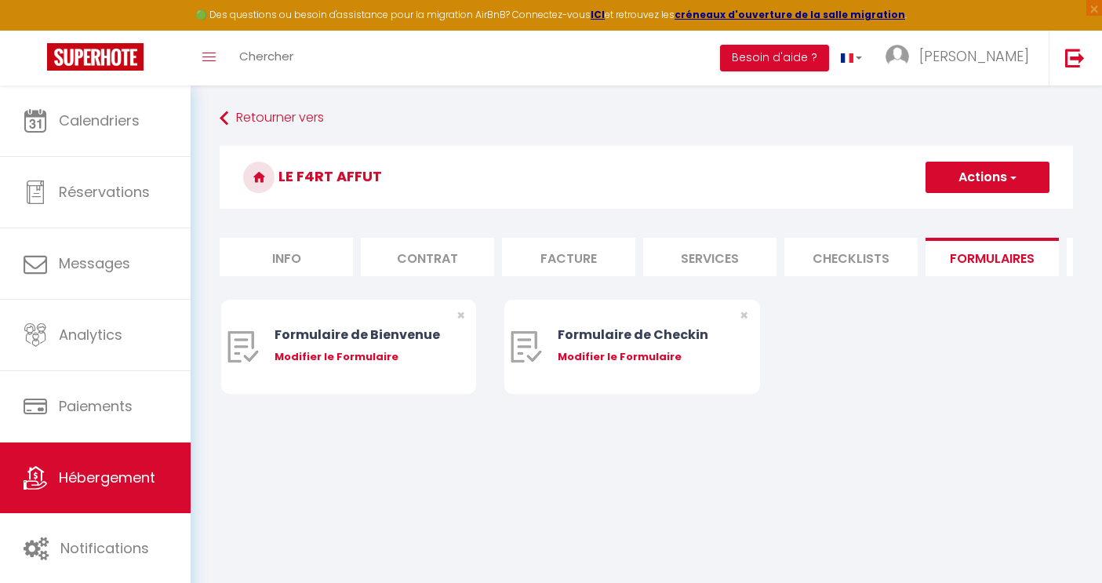
click at [853, 259] on li "Checklists" at bounding box center [850, 257] width 133 height 38
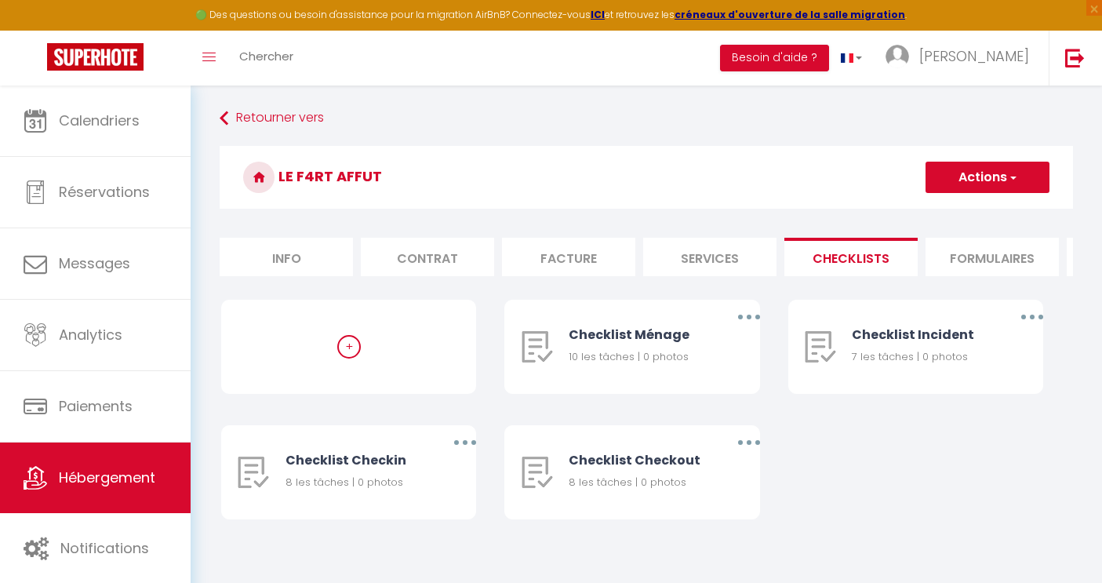
click at [700, 260] on li "Services" at bounding box center [709, 257] width 133 height 38
select select
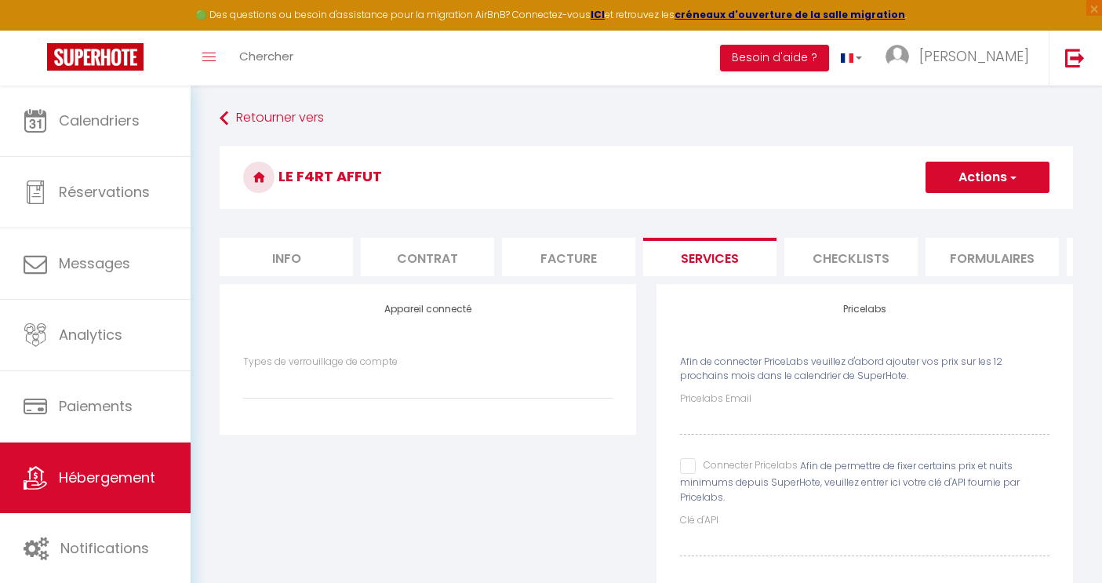
click at [571, 262] on li "Facture" at bounding box center [568, 257] width 133 height 38
select select
checkbox input "false"
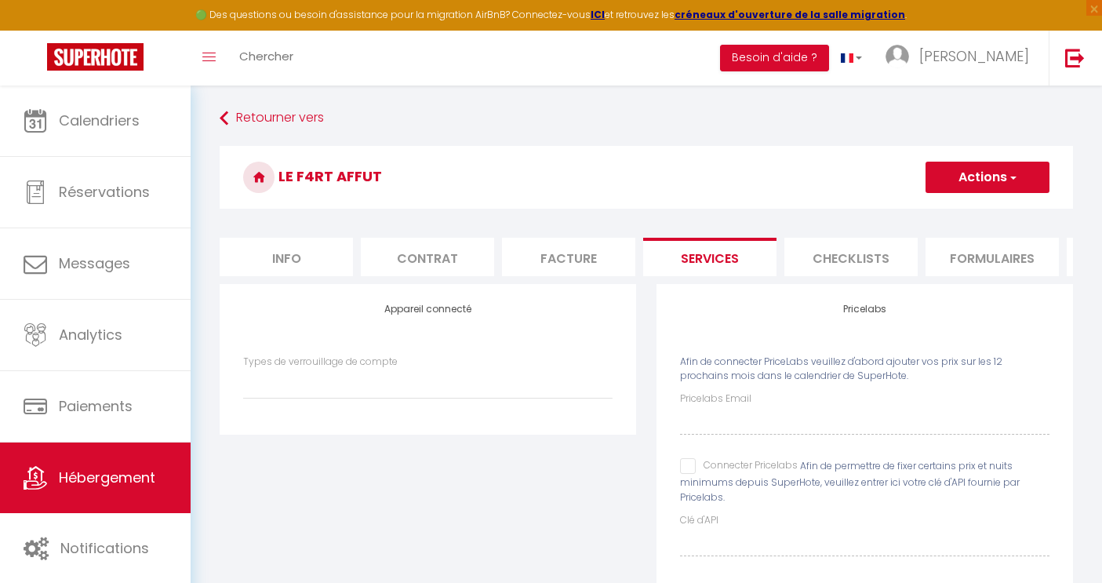
checkbox input "false"
select select
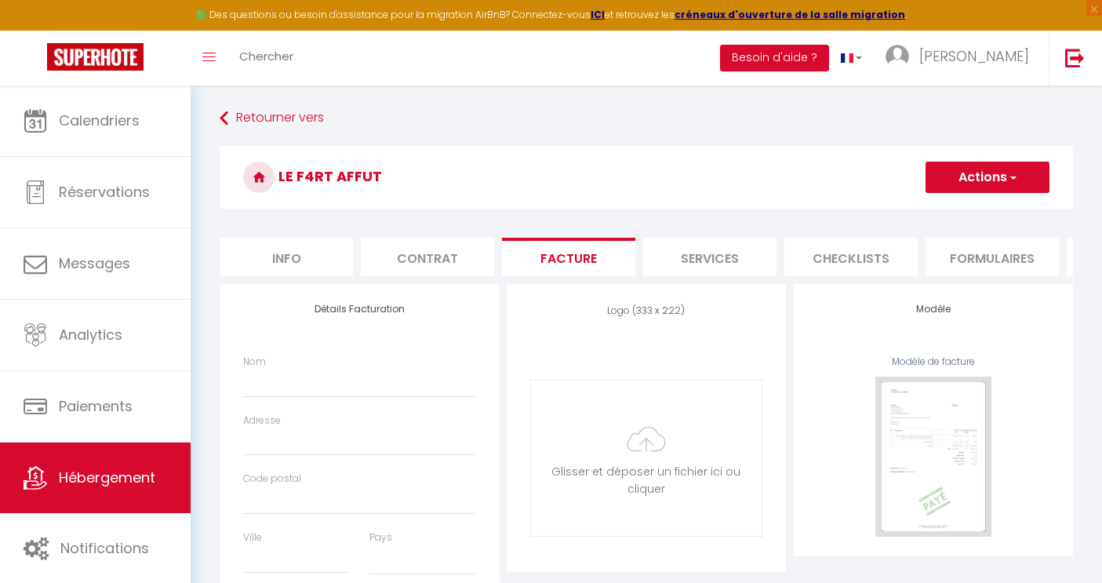
select select
checkbox input "false"
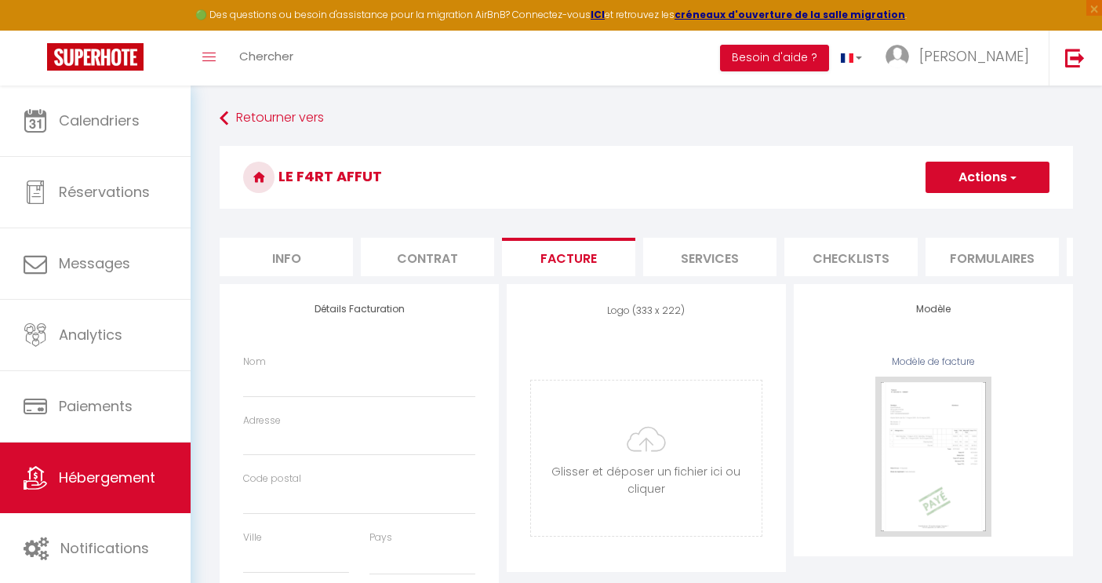
checkbox input "false"
select select
checkbox input "false"
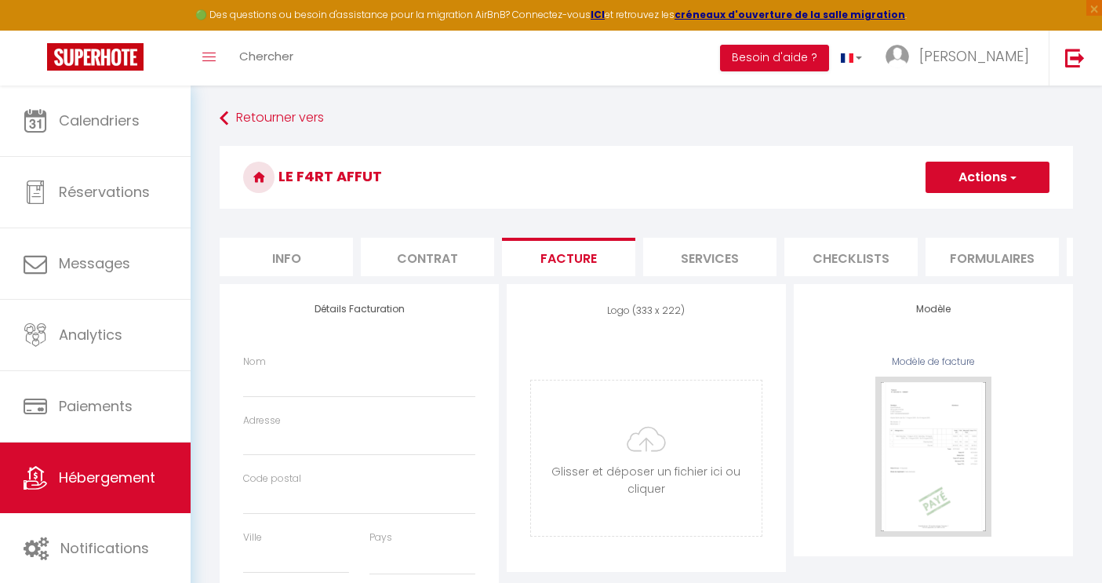
checkbox input "false"
select select
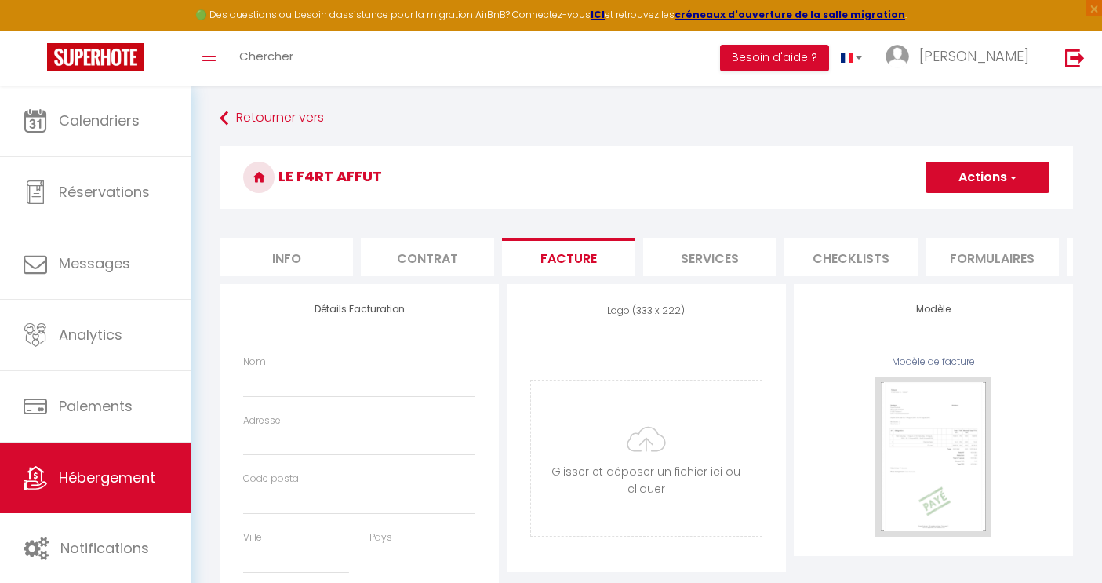
select select
checkbox input "false"
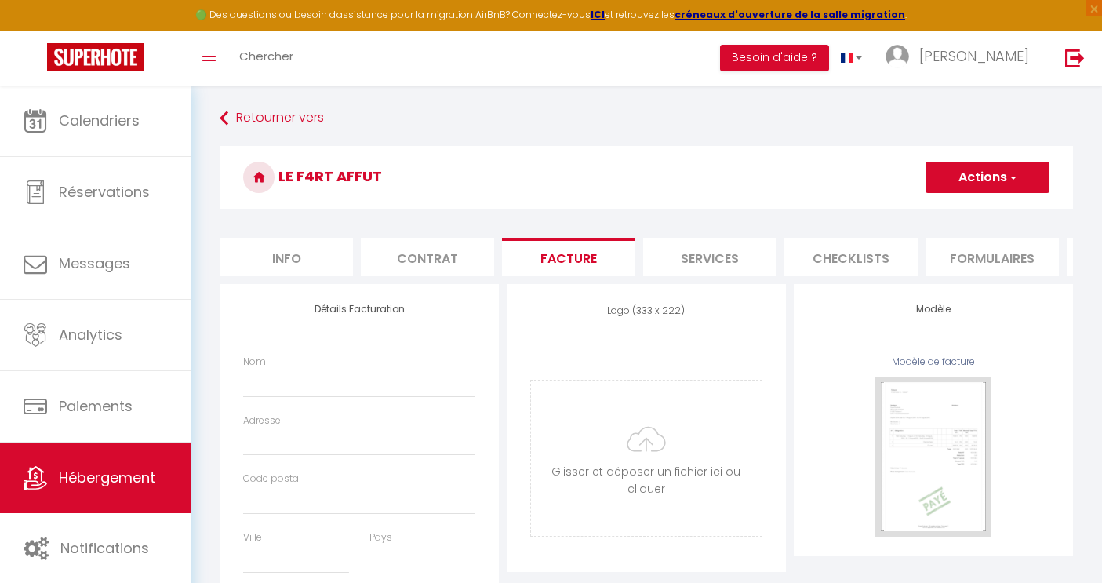
select select
checkbox input "false"
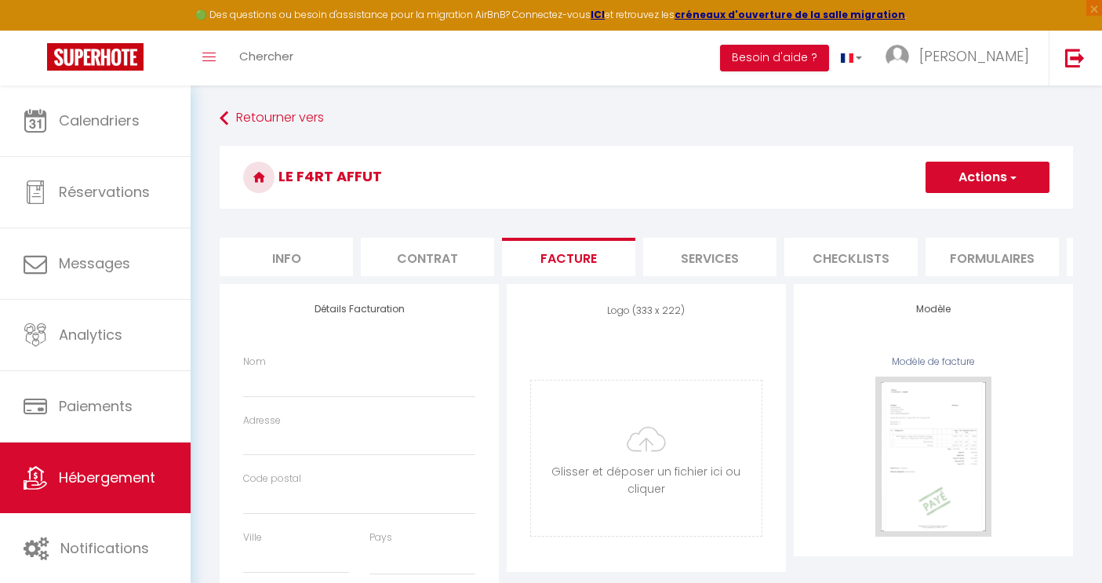
click at [424, 249] on li "Contrat" at bounding box center [427, 257] width 133 height 38
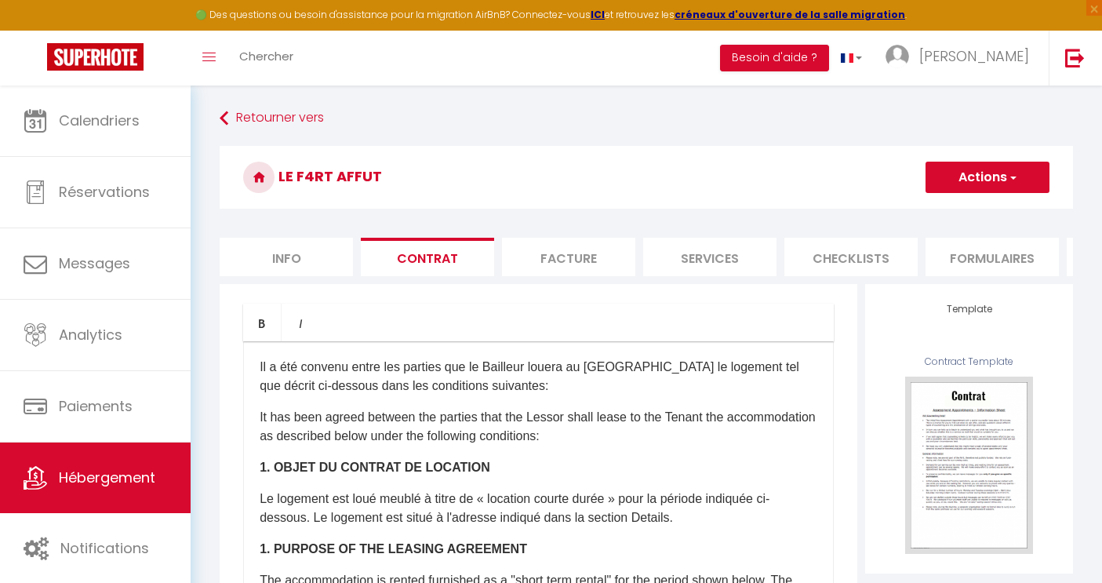
click at [315, 267] on li "Info" at bounding box center [286, 257] width 133 height 38
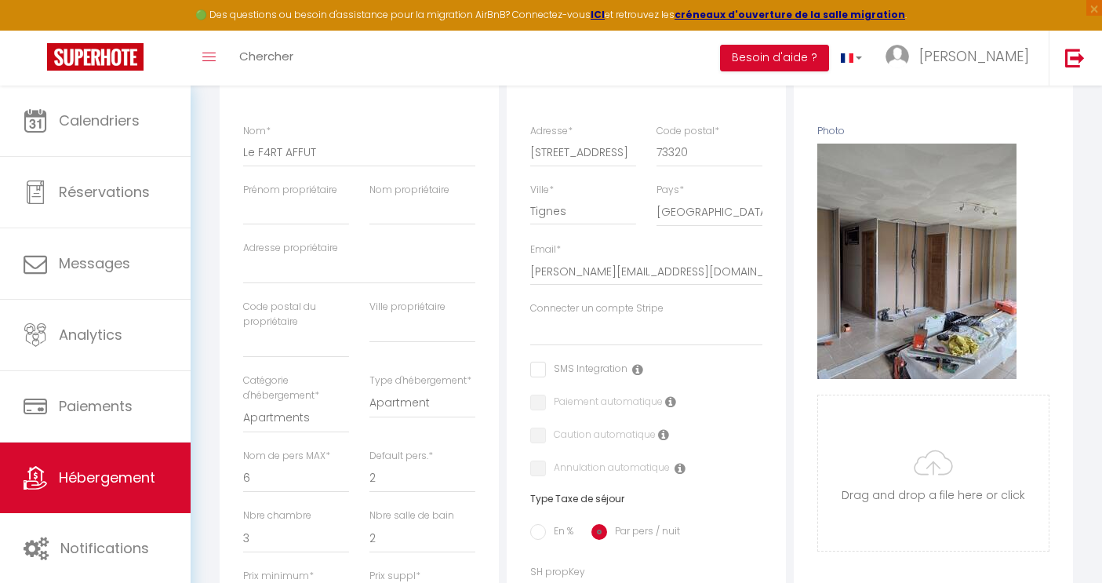
scroll to position [129, 0]
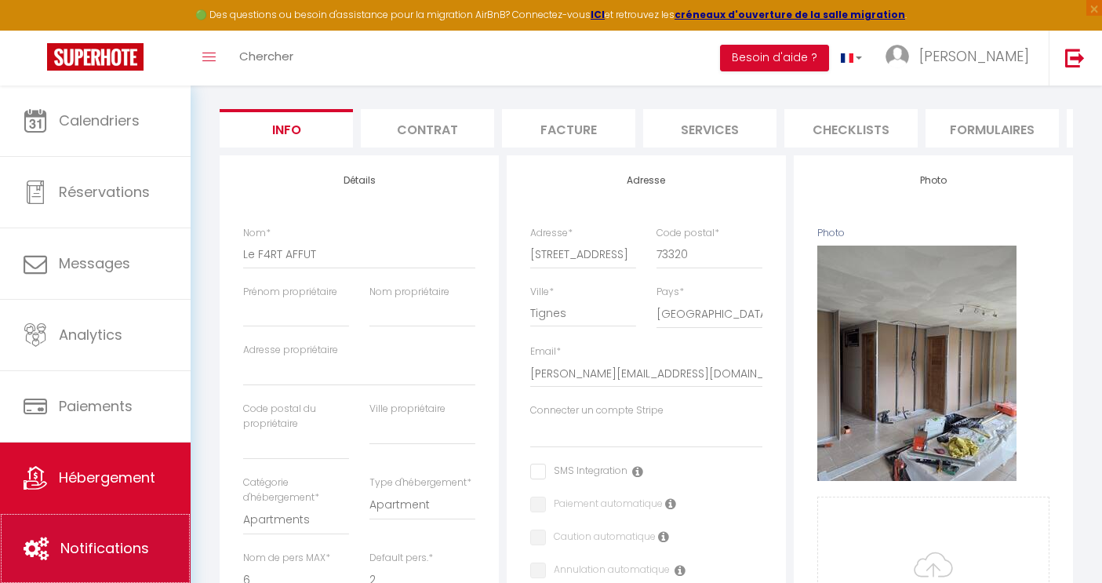
click at [132, 570] on link "Notifications" at bounding box center [95, 548] width 191 height 71
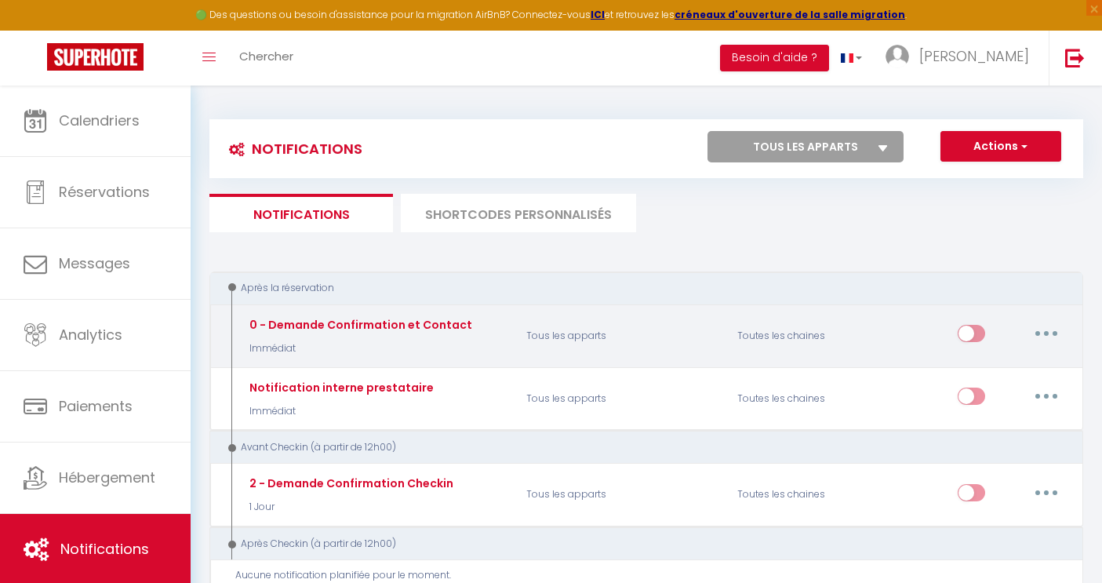
click at [1050, 333] on button "button" at bounding box center [1046, 333] width 44 height 25
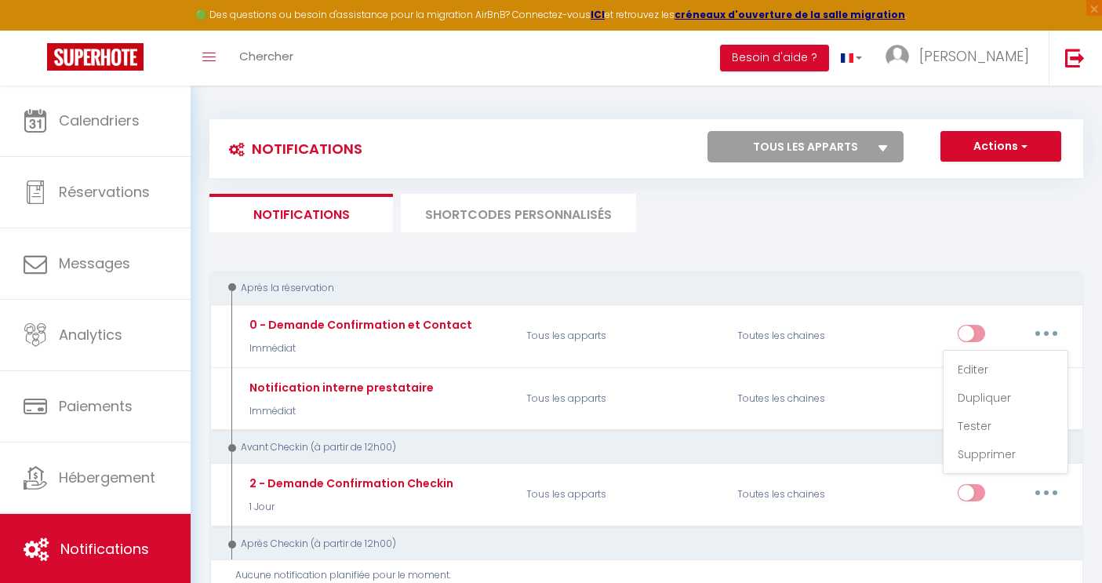
click at [960, 278] on div "Après la réservation" at bounding box center [646, 288] width 874 height 34
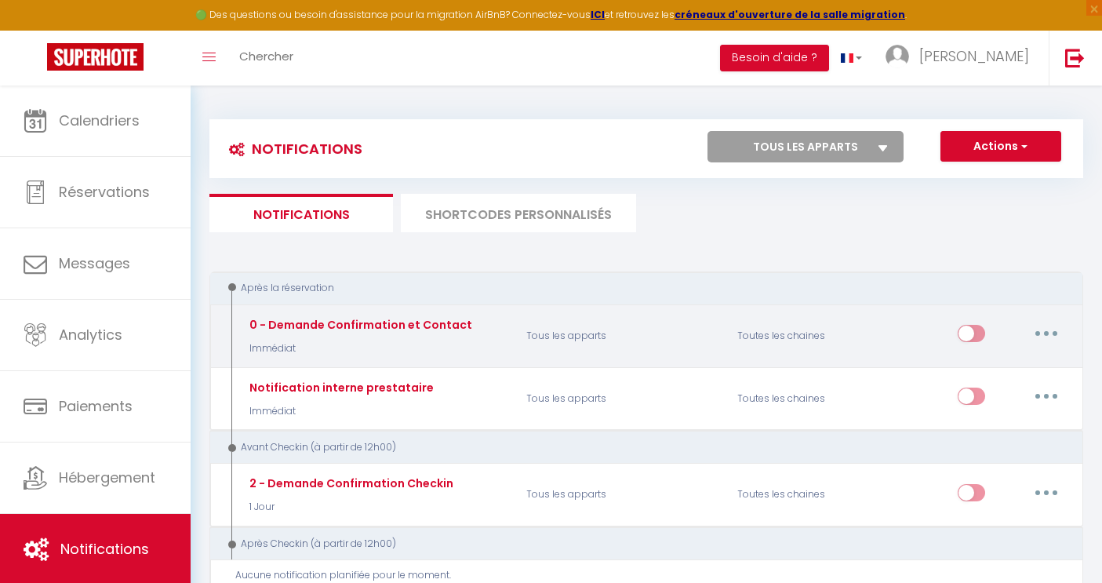
click at [971, 334] on input "checkbox" at bounding box center [971, 337] width 27 height 24
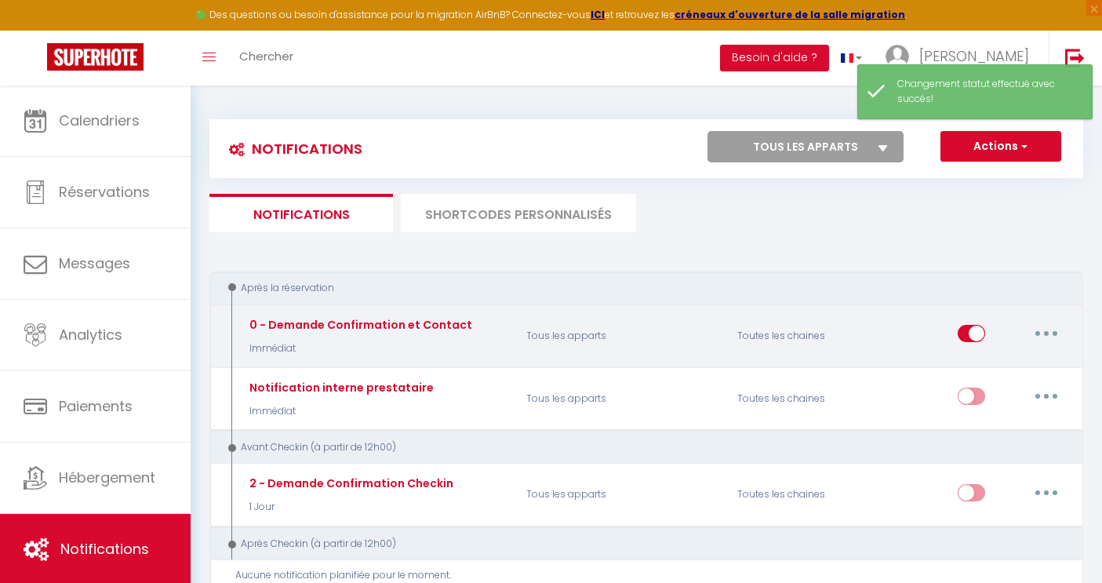
click at [1048, 335] on icon "button" at bounding box center [1046, 333] width 5 height 5
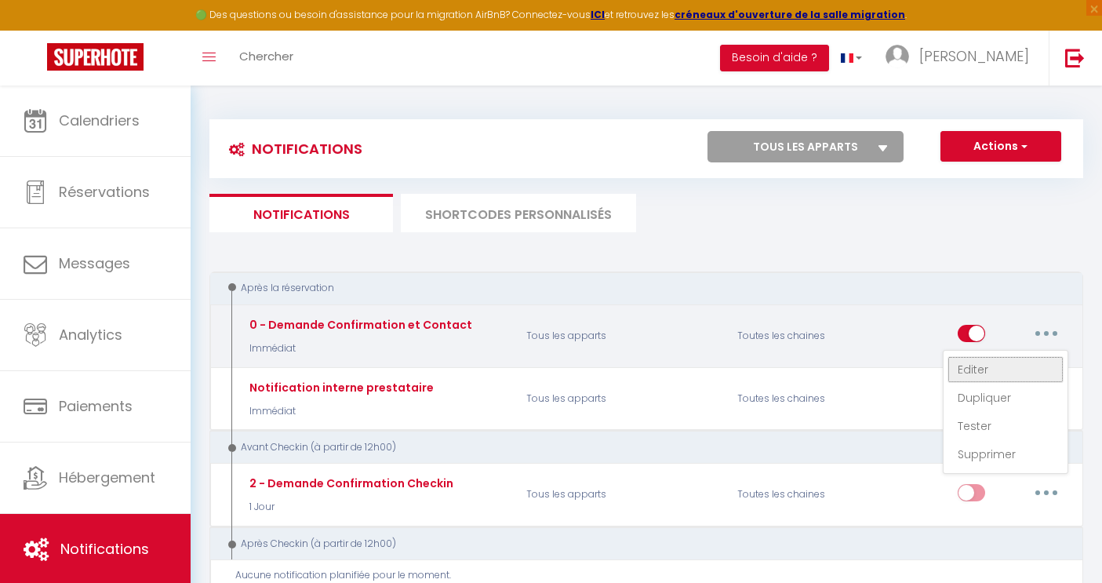
click at [1021, 383] on link "Editer" at bounding box center [1006, 369] width 116 height 27
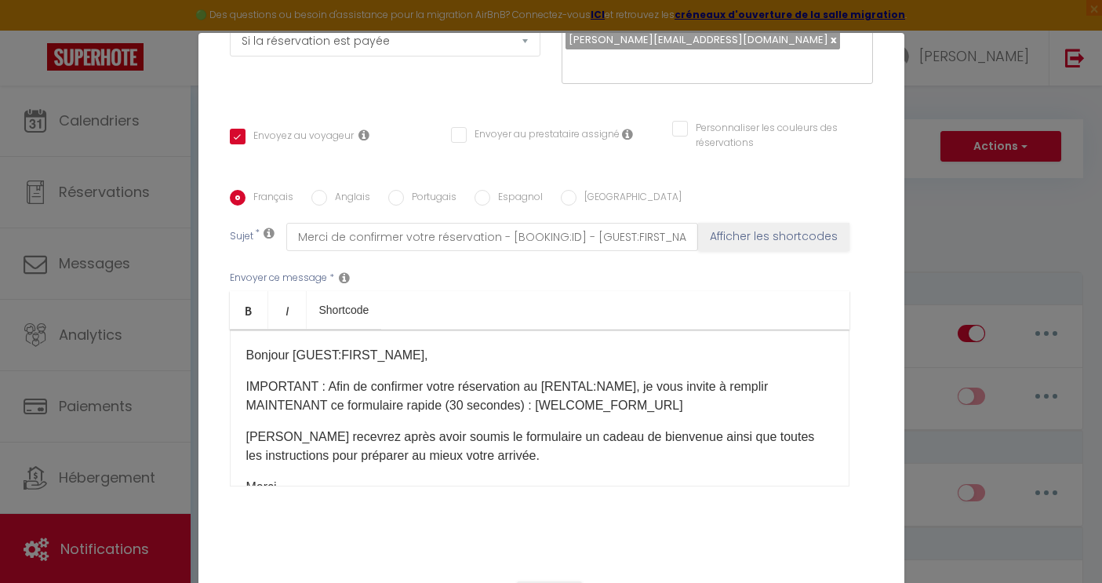
scroll to position [319, 0]
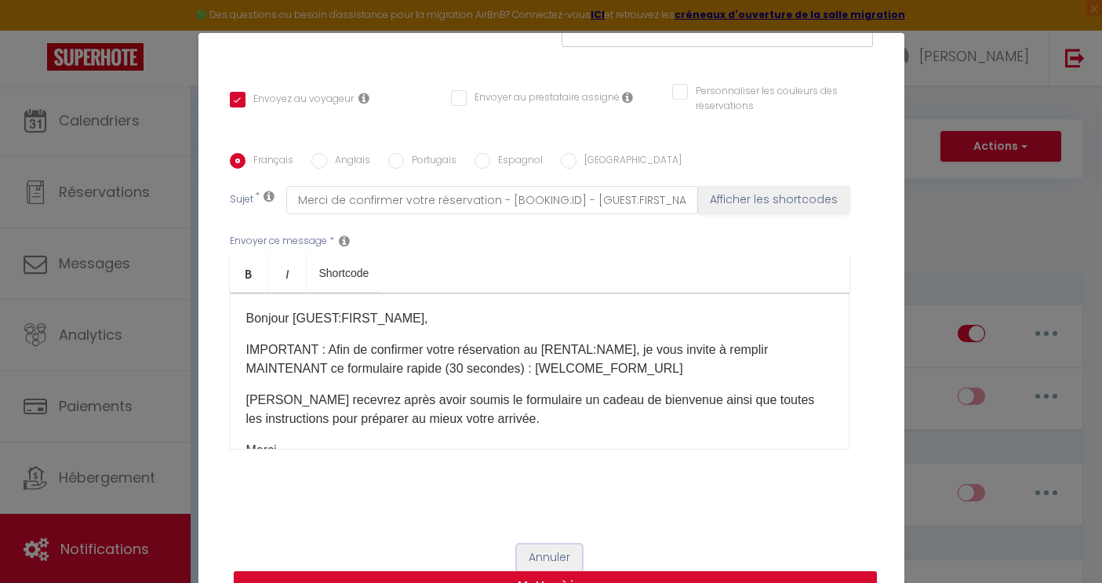
click at [549, 565] on button "Annuler" at bounding box center [549, 557] width 65 height 27
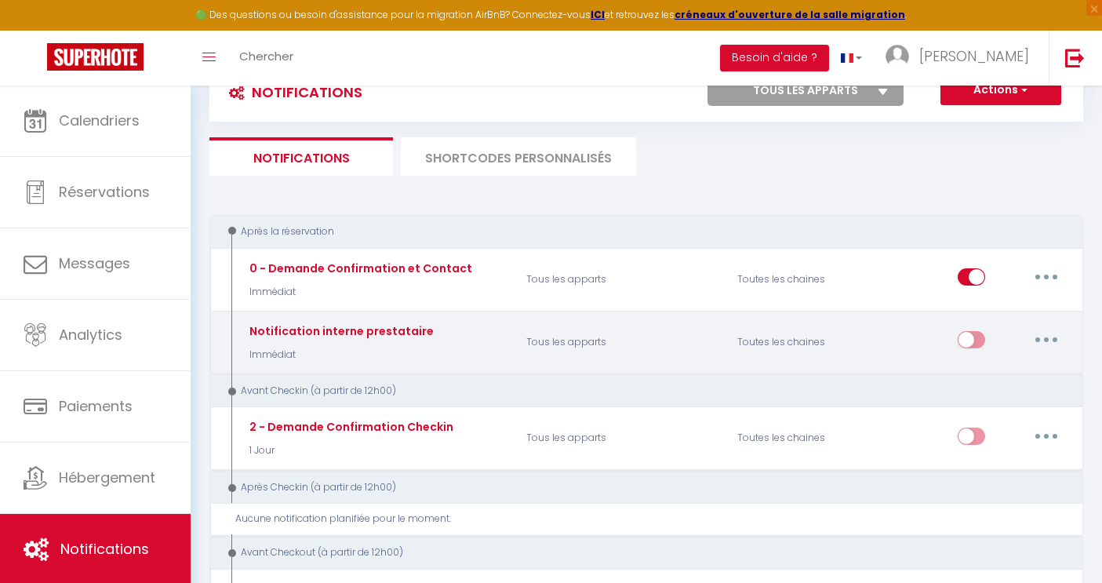
scroll to position [64, 0]
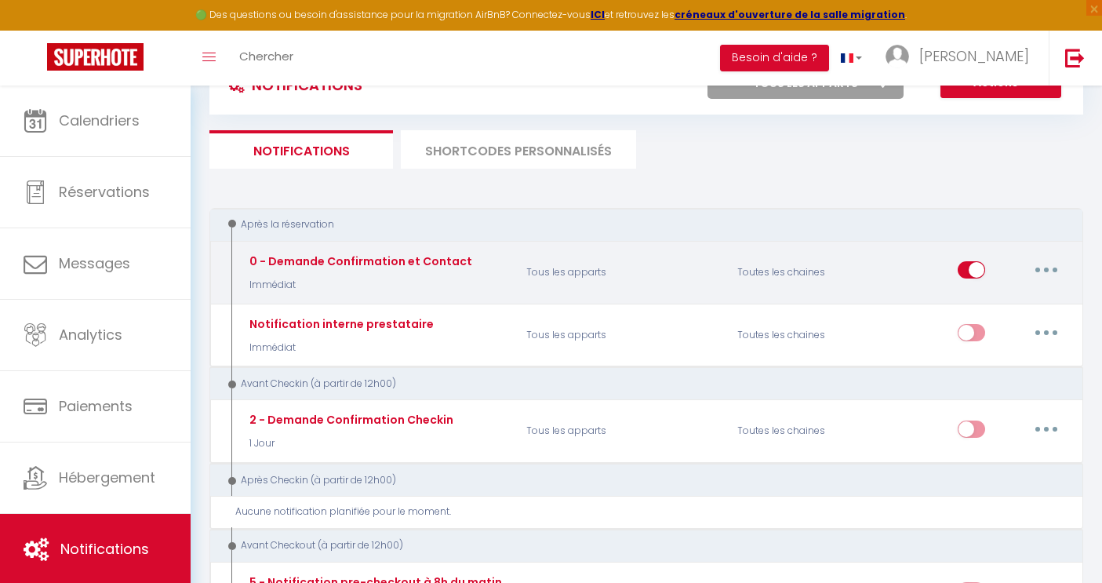
click at [974, 264] on input "checkbox" at bounding box center [971, 273] width 27 height 24
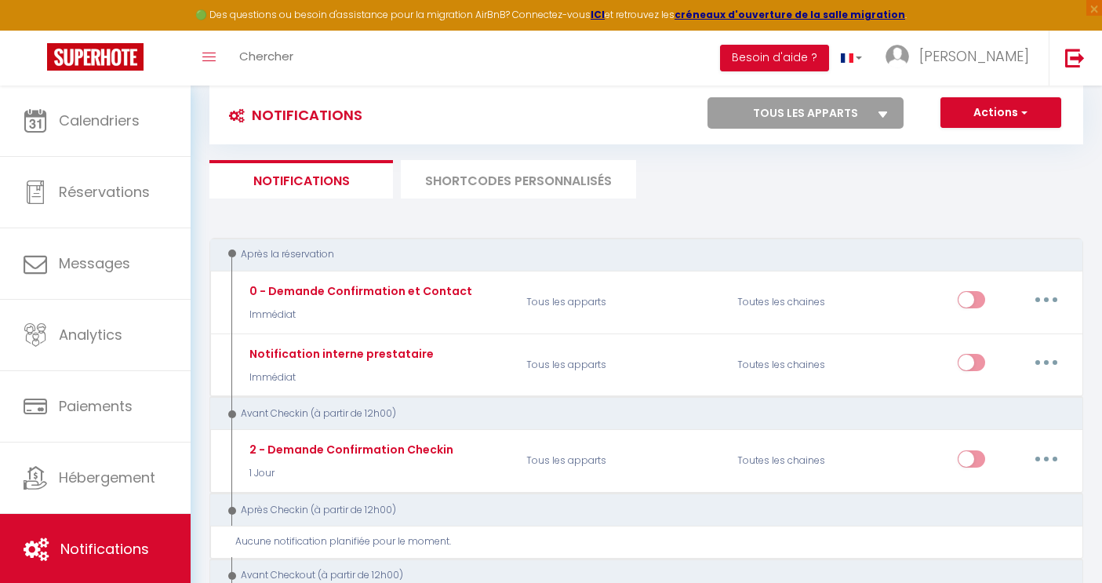
scroll to position [0, 0]
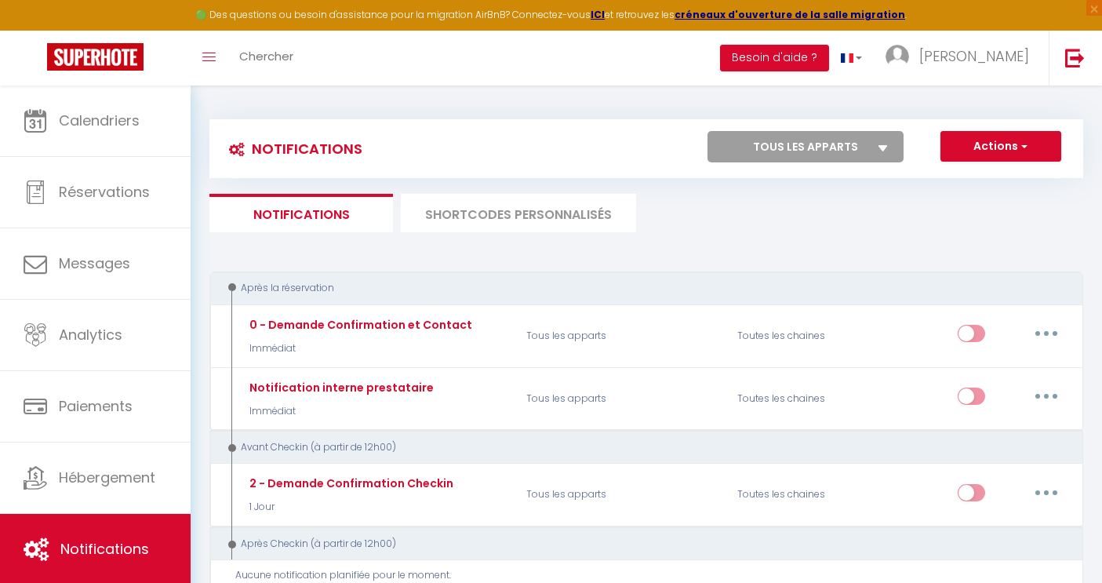
click at [499, 227] on li "SHORTCODES PERSONNALISÉS" at bounding box center [518, 213] width 235 height 38
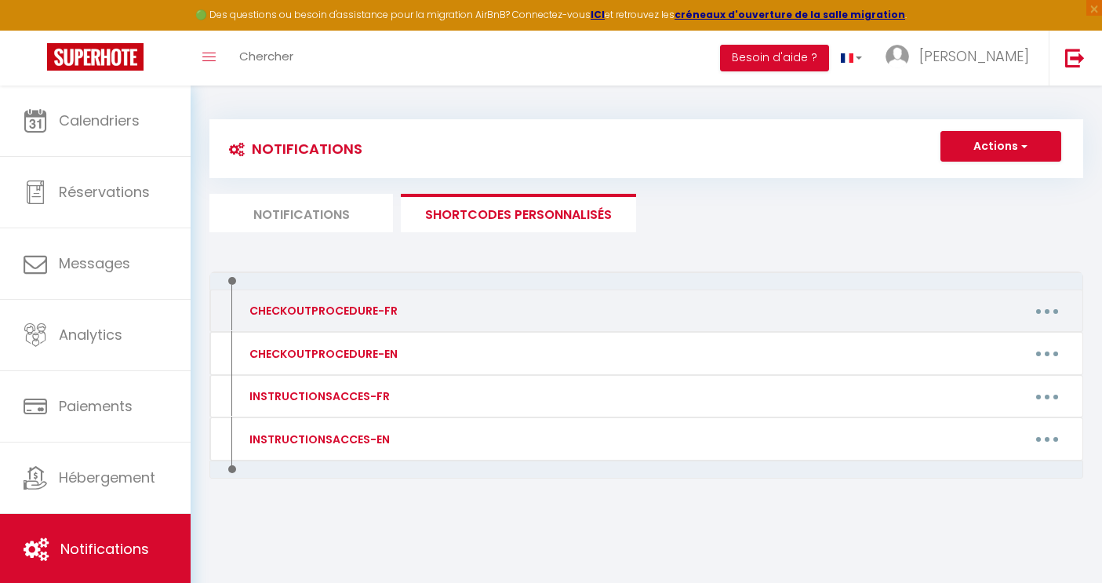
click at [318, 307] on div "CHECKOUTPROCEDURE-FR" at bounding box center [322, 310] width 152 height 17
click at [1046, 311] on icon "button" at bounding box center [1047, 311] width 5 height 5
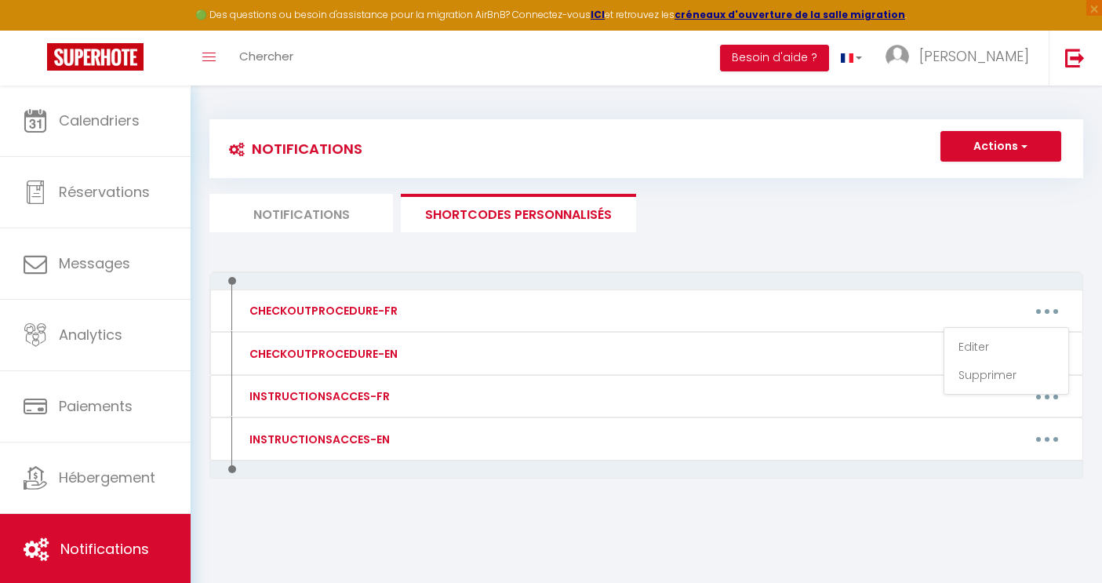
click at [941, 259] on div "Notifications Actions Nouvelle Notification Exporter Importer Tous les apparts …" at bounding box center [646, 324] width 874 height 440
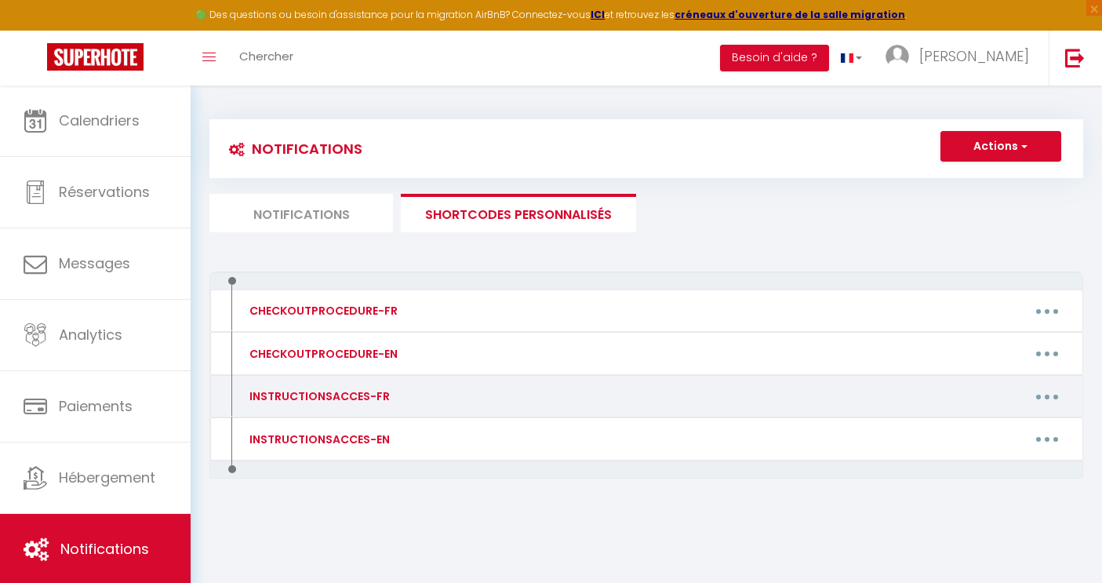
click at [1050, 399] on button "button" at bounding box center [1047, 396] width 44 height 25
click at [1011, 431] on link "Editer" at bounding box center [1006, 432] width 116 height 27
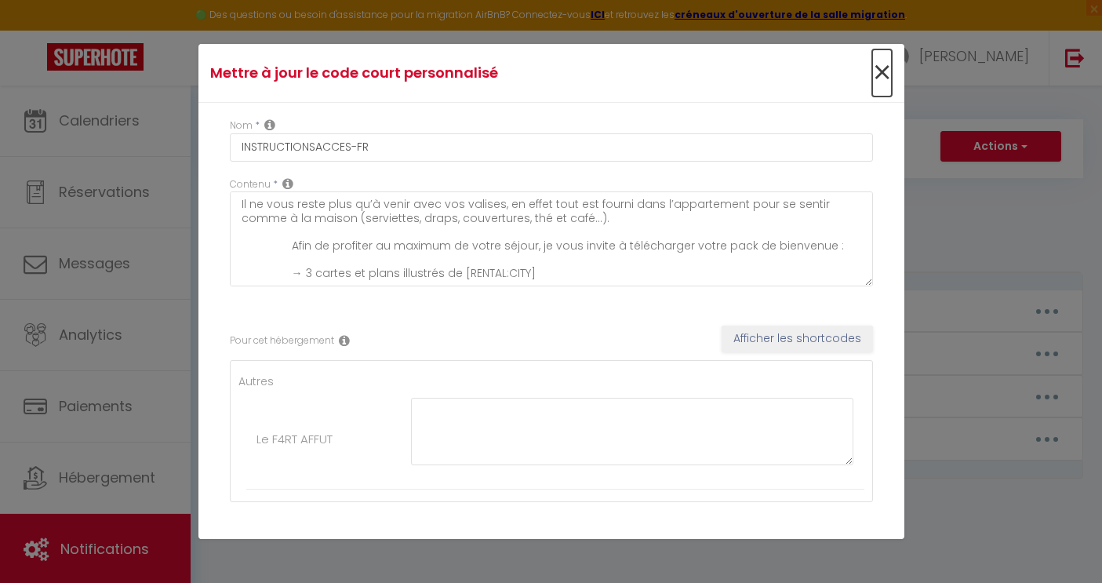
click at [883, 68] on span "×" at bounding box center [882, 72] width 20 height 47
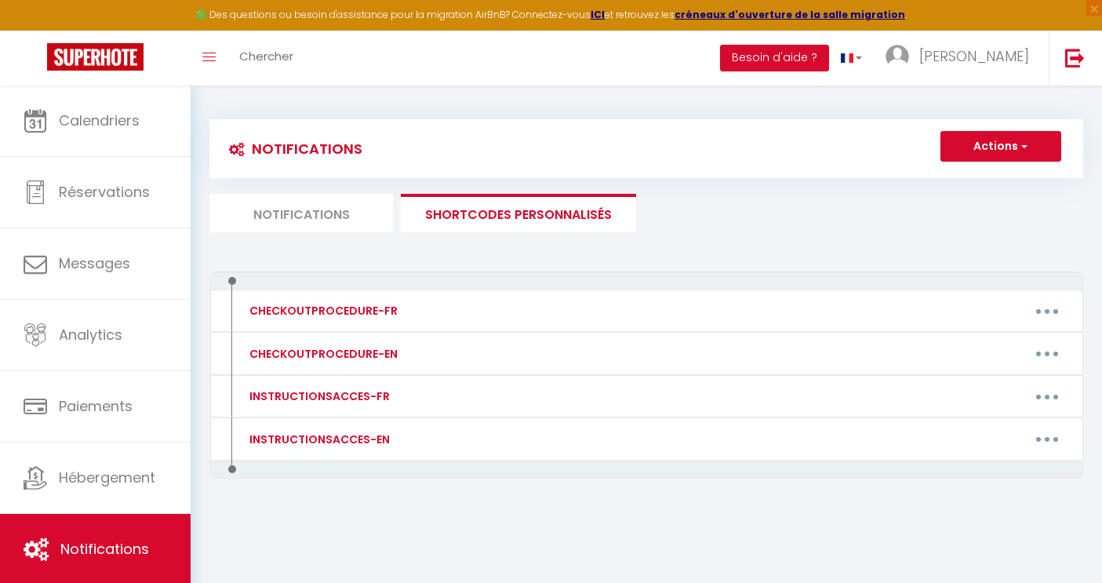
click at [311, 212] on li "Notifications" at bounding box center [301, 213] width 184 height 38
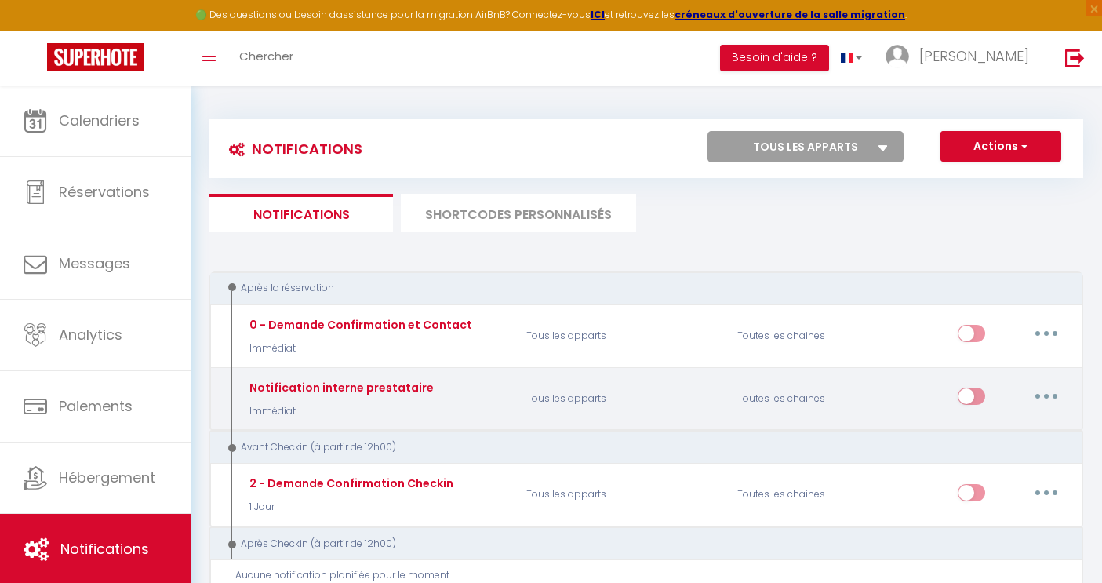
click at [984, 397] on input "checkbox" at bounding box center [971, 400] width 27 height 24
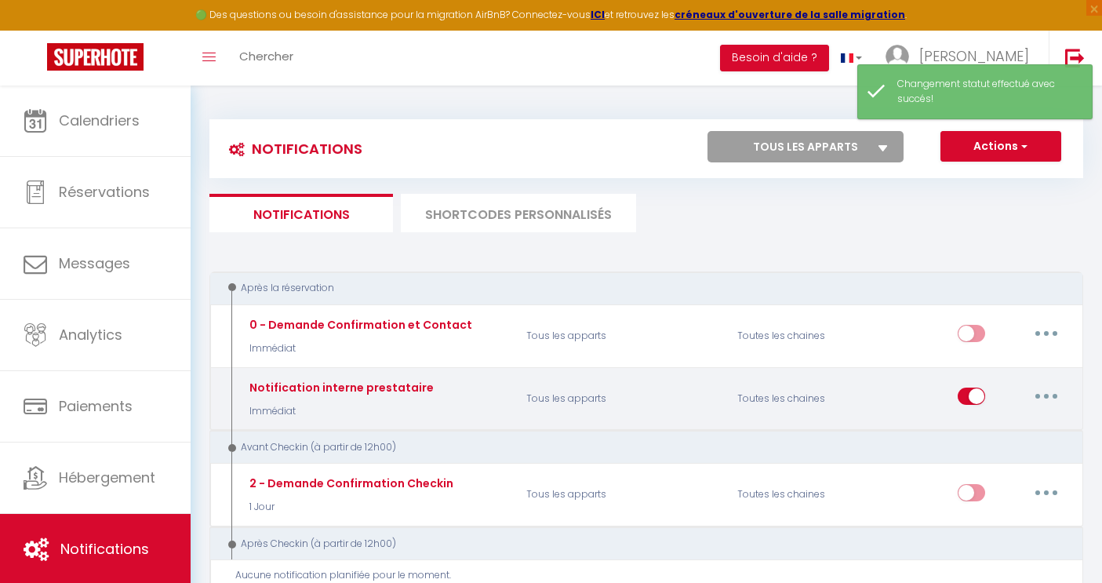
click at [1050, 398] on button "button" at bounding box center [1046, 396] width 44 height 25
click at [1006, 435] on link "Editer" at bounding box center [1006, 432] width 116 height 27
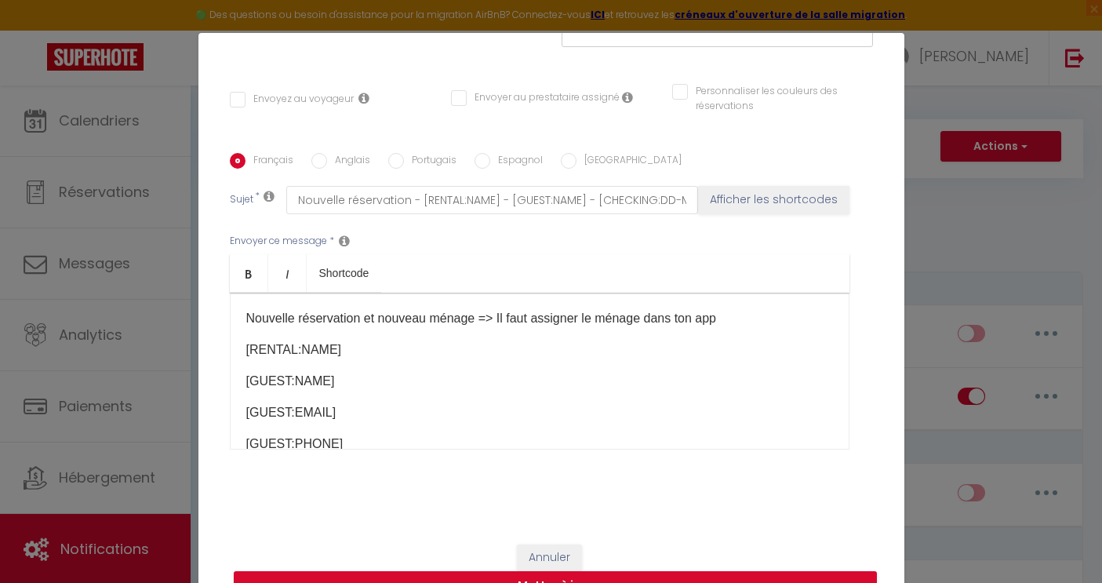
click at [319, 166] on input "Anglais" at bounding box center [319, 161] width 16 height 16
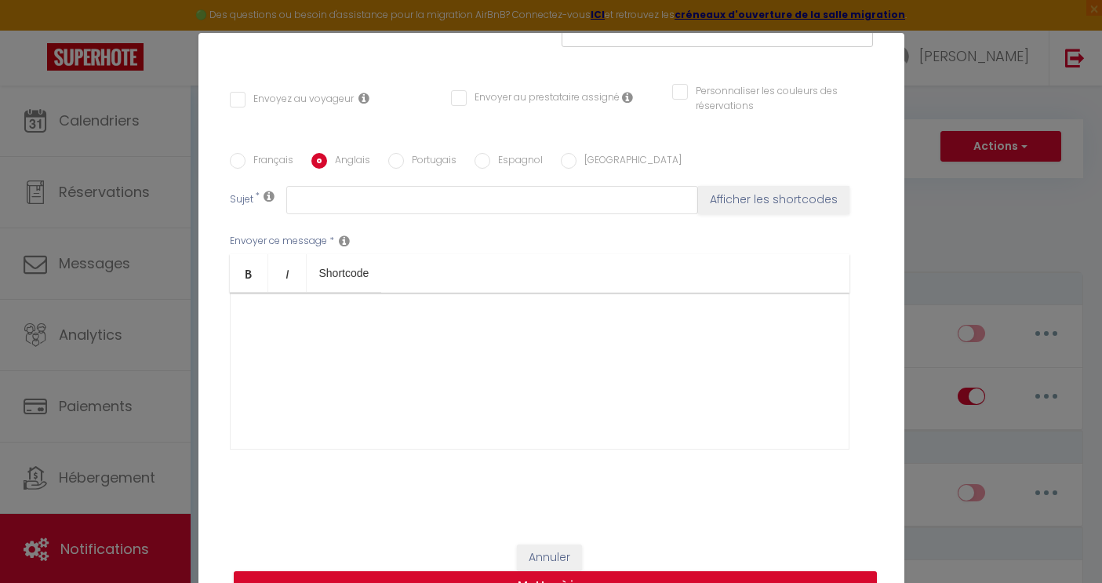
click at [247, 163] on label "Français" at bounding box center [270, 161] width 48 height 17
click at [246, 163] on input "Français" at bounding box center [238, 161] width 16 height 16
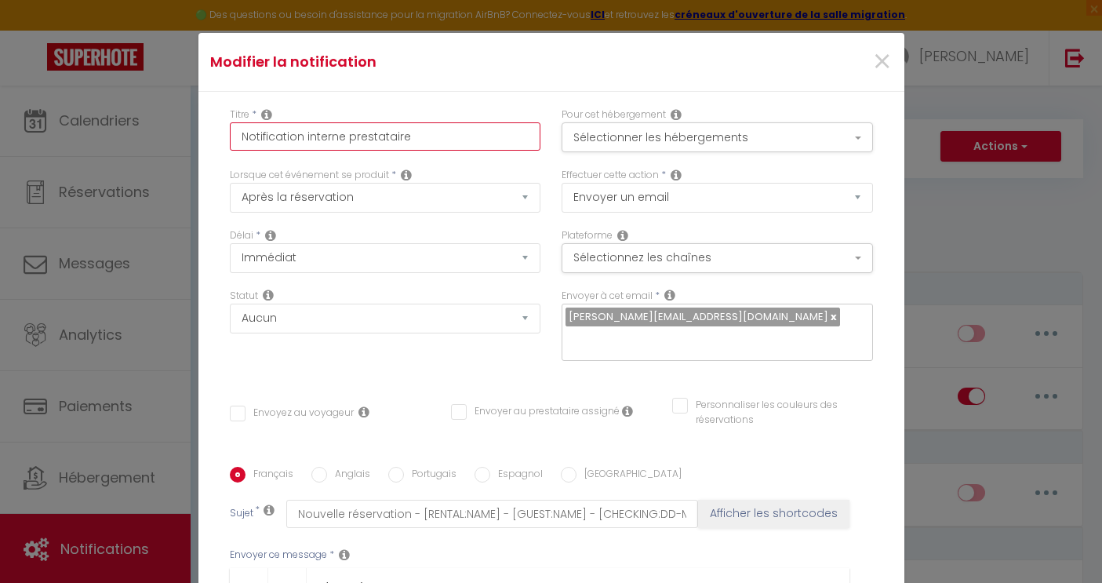
click at [426, 147] on input "Notification interne prestataire" at bounding box center [385, 136] width 311 height 28
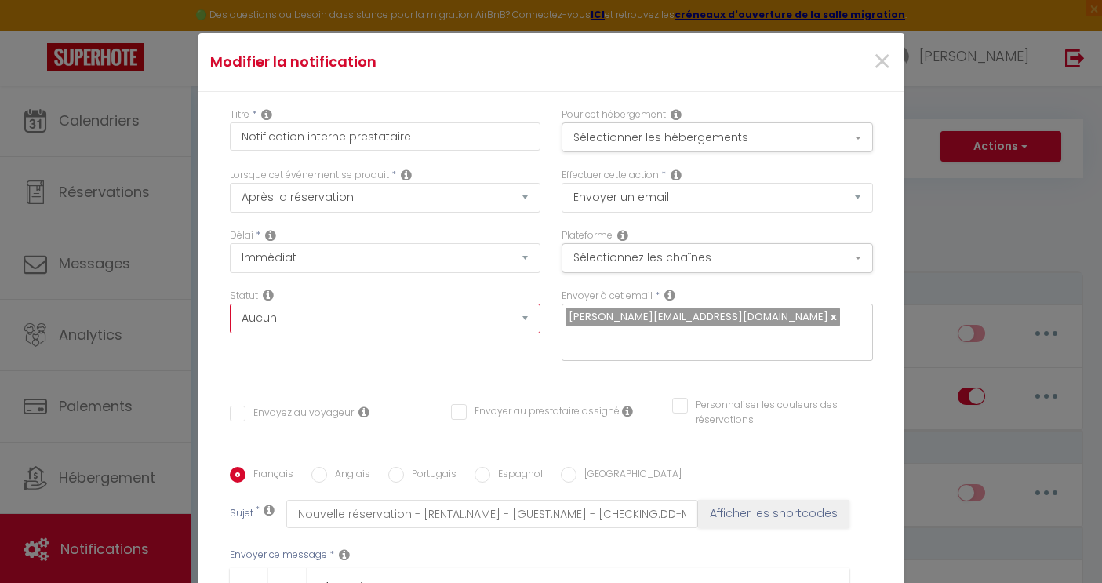
click option "Aucun" at bounding box center [0, 0] width 0 height 0
click at [708, 136] on button "Sélectionner les hébergements" at bounding box center [717, 137] width 311 height 30
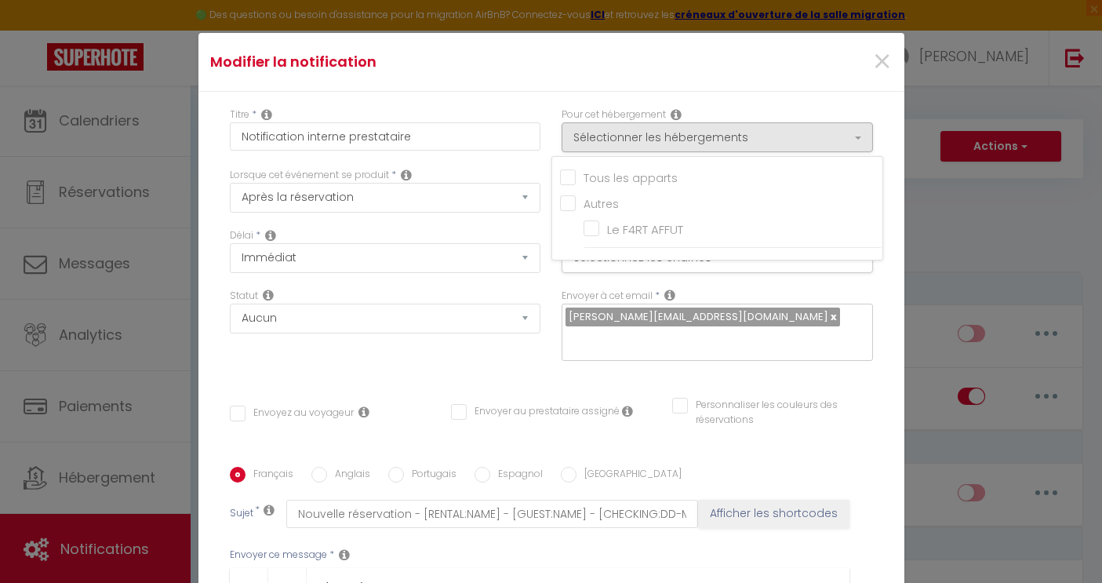
click at [620, 180] on input "Tous les apparts" at bounding box center [721, 177] width 322 height 16
click at [779, 54] on div "×" at bounding box center [785, 62] width 235 height 35
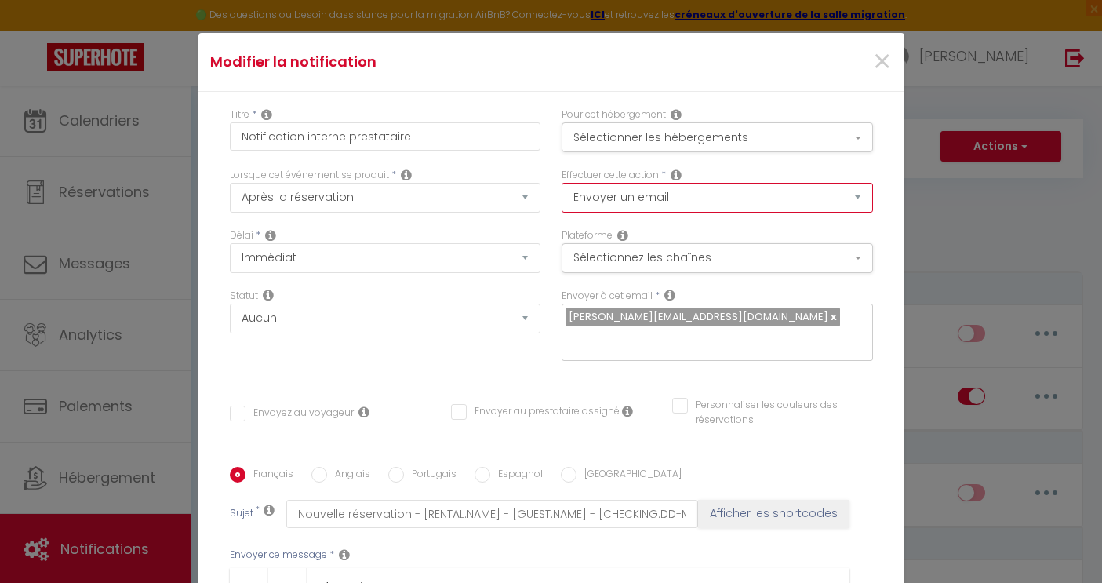
click option "Envoyer un email" at bounding box center [0, 0] width 0 height 0
click at [714, 266] on button "Sélectionnez les chaînes" at bounding box center [717, 258] width 311 height 30
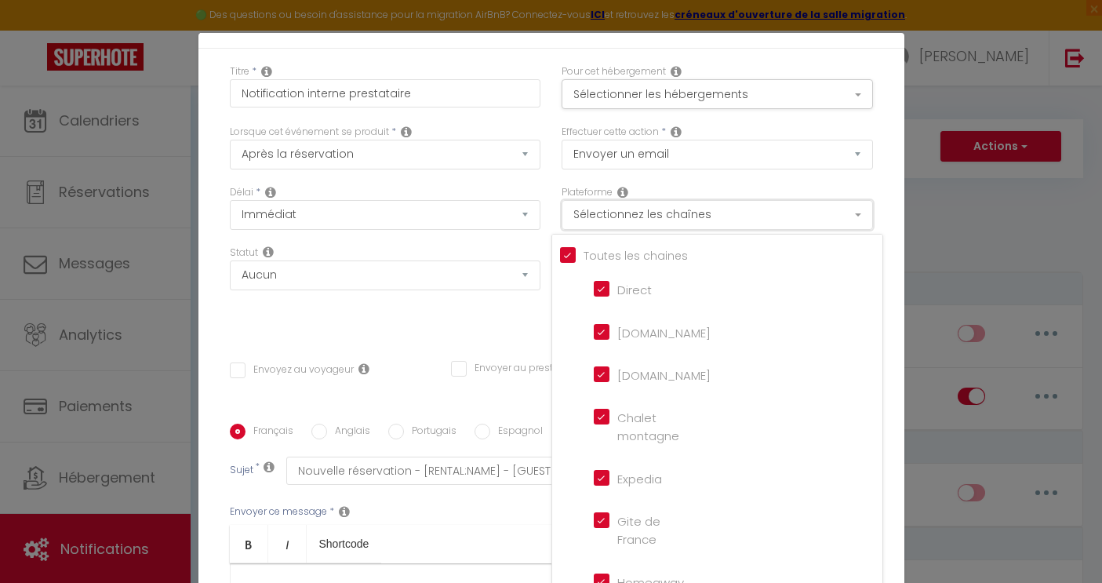
scroll to position [48, 0]
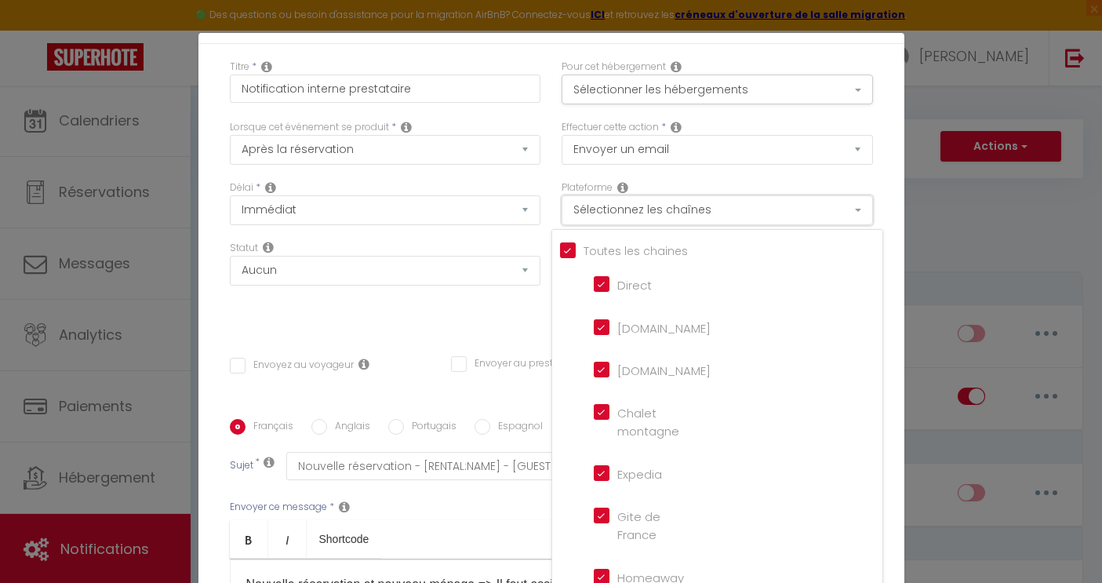
click at [699, 213] on button "Sélectionnez les chaînes" at bounding box center [717, 210] width 311 height 30
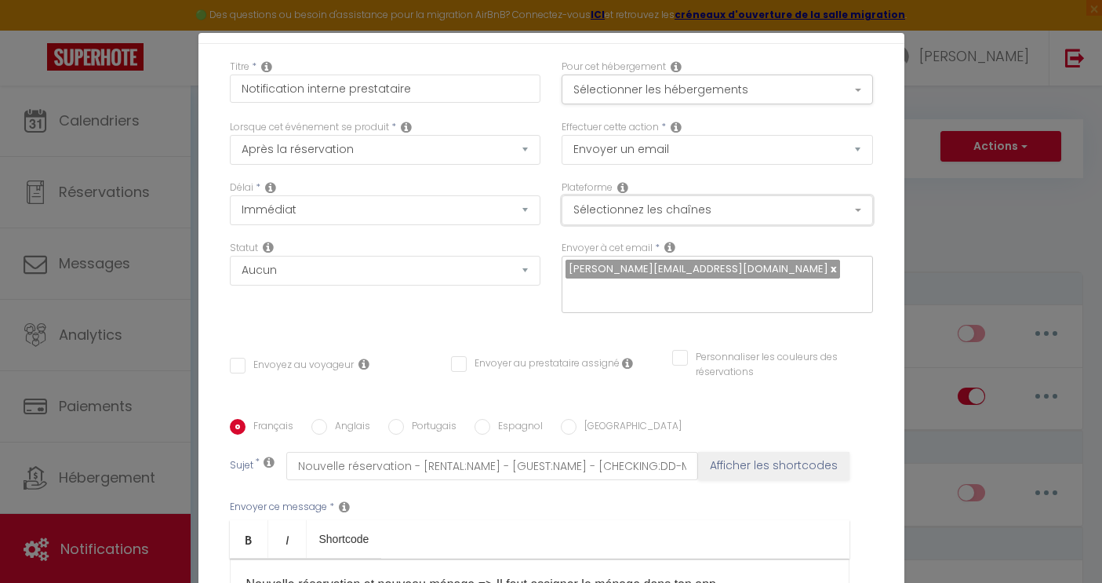
click at [699, 213] on button "Sélectionnez les chaînes" at bounding box center [717, 210] width 311 height 30
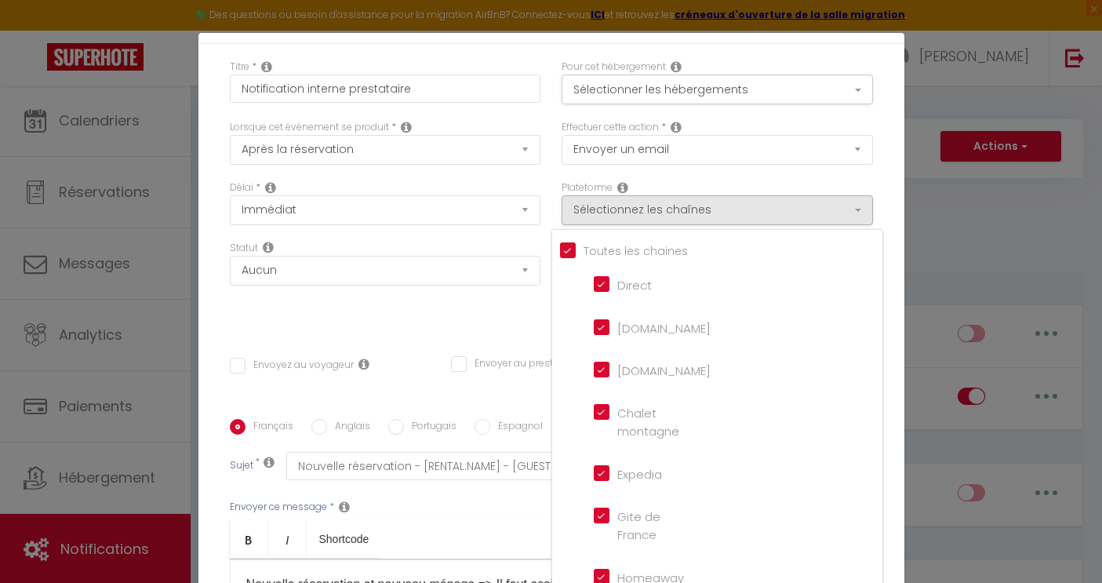
click at [602, 275] on li "Direct" at bounding box center [725, 284] width 283 height 35
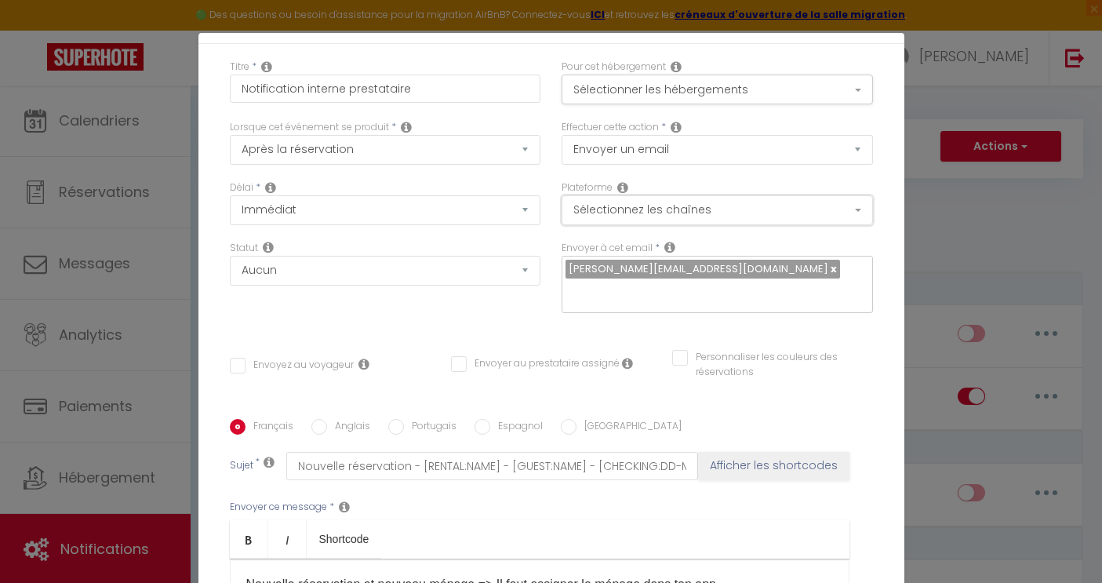
click at [615, 220] on button "Sélectionnez les chaînes" at bounding box center [717, 210] width 311 height 30
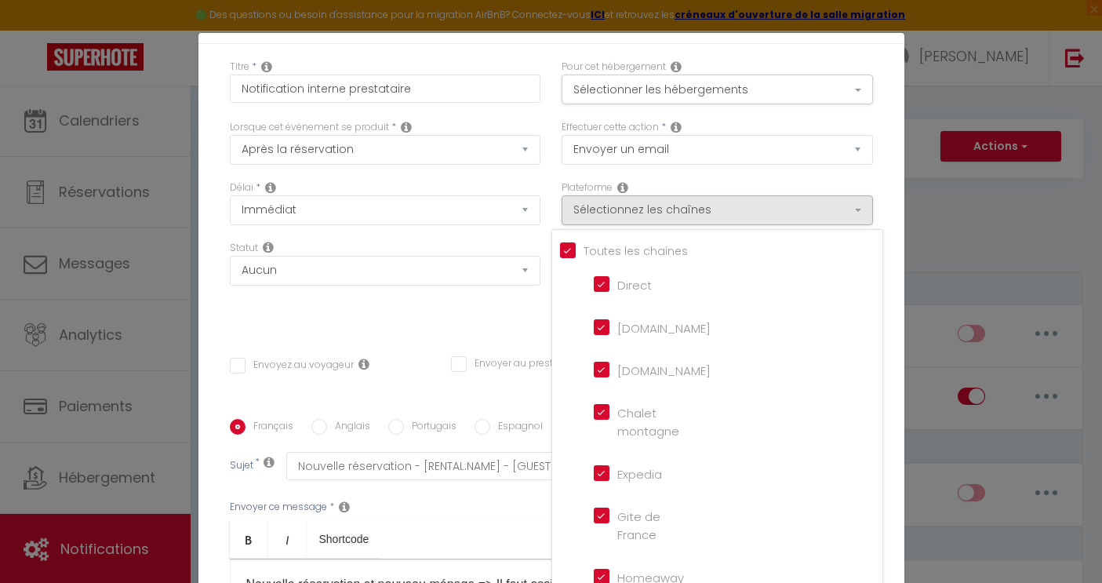
click at [606, 290] on input "Direct" at bounding box center [638, 283] width 89 height 16
click at [602, 374] on input "[DOMAIN_NAME]" at bounding box center [638, 369] width 89 height 16
click at [601, 420] on montagne "Chalet montagne" at bounding box center [638, 412] width 89 height 16
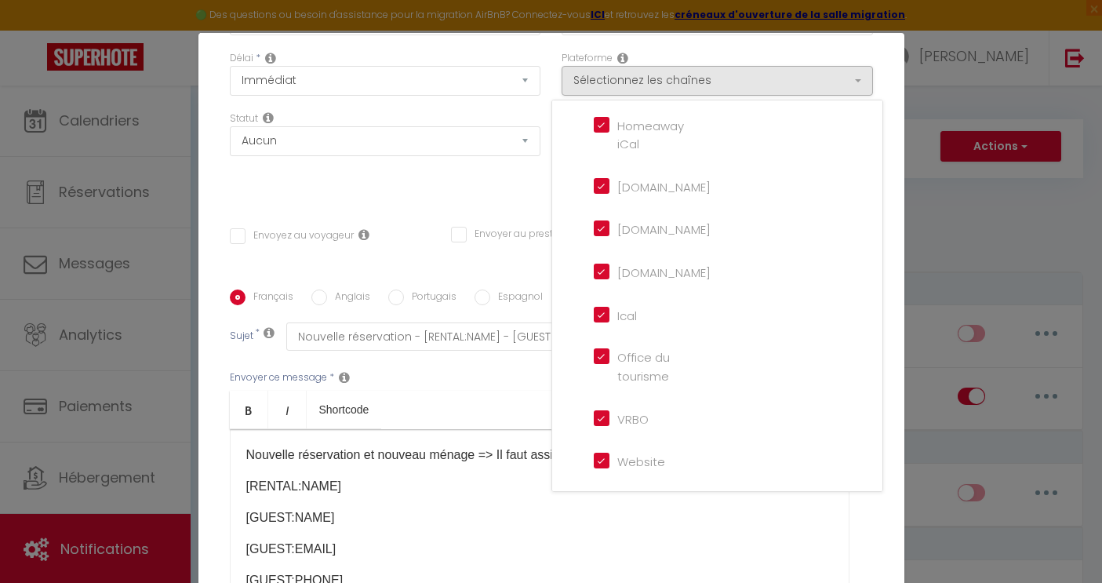
scroll to position [179, 0]
click at [604, 464] on input "Website" at bounding box center [638, 458] width 89 height 16
click at [602, 415] on input "VRBO" at bounding box center [638, 416] width 89 height 16
click at [602, 351] on tourisme "Office du tourisme" at bounding box center [638, 355] width 89 height 16
click at [603, 311] on input "Ical" at bounding box center [638, 312] width 89 height 16
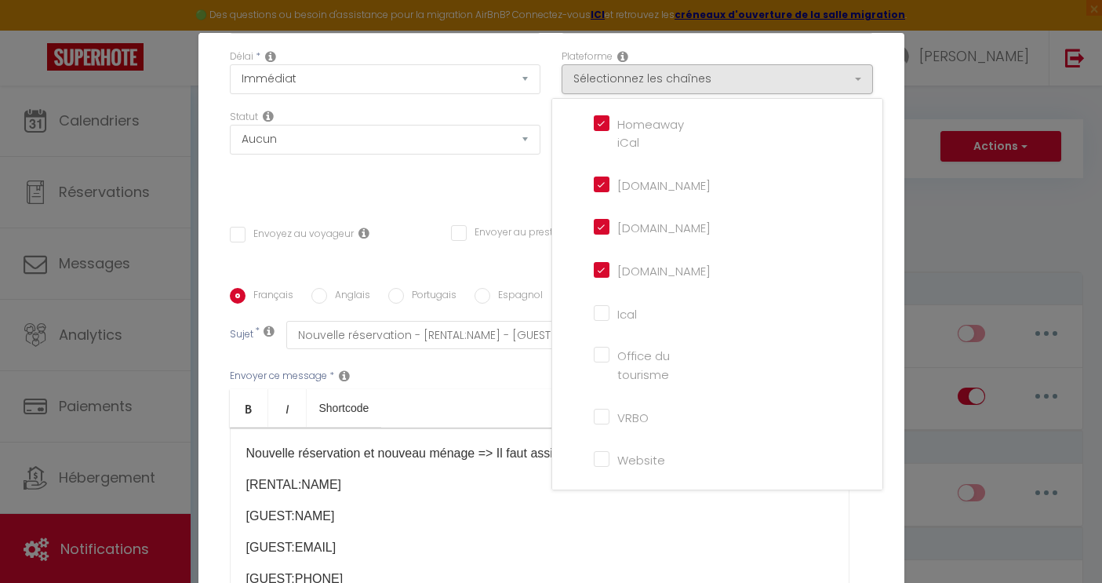
click at [603, 265] on input "[DOMAIN_NAME]" at bounding box center [638, 269] width 89 height 16
click at [600, 229] on input "[DOMAIN_NAME]" at bounding box center [638, 226] width 89 height 16
click at [600, 198] on li "[DOMAIN_NAME]" at bounding box center [725, 185] width 283 height 35
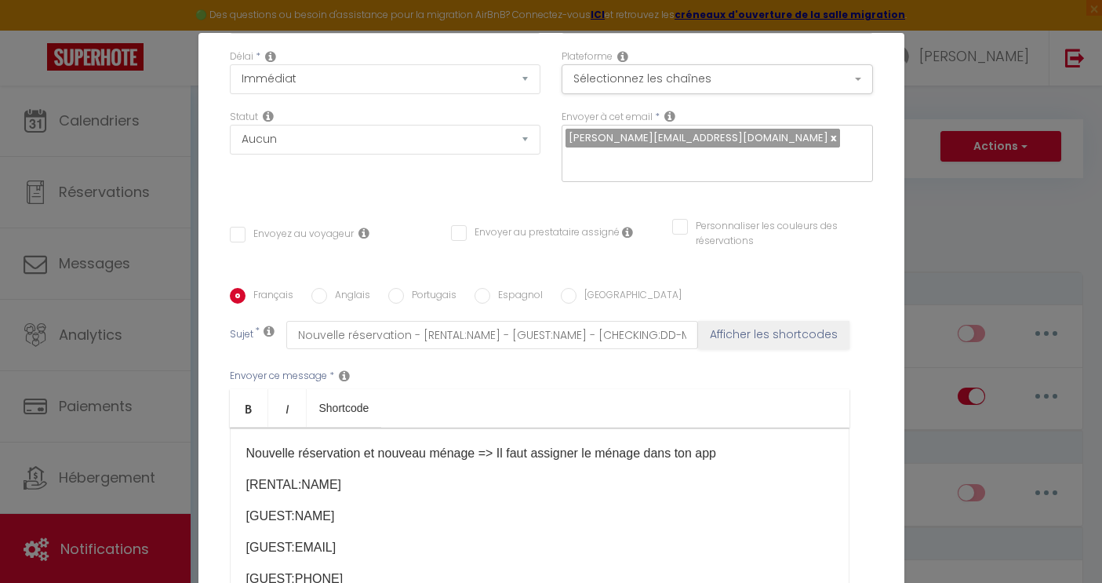
click at [828, 142] on link at bounding box center [832, 137] width 9 height 15
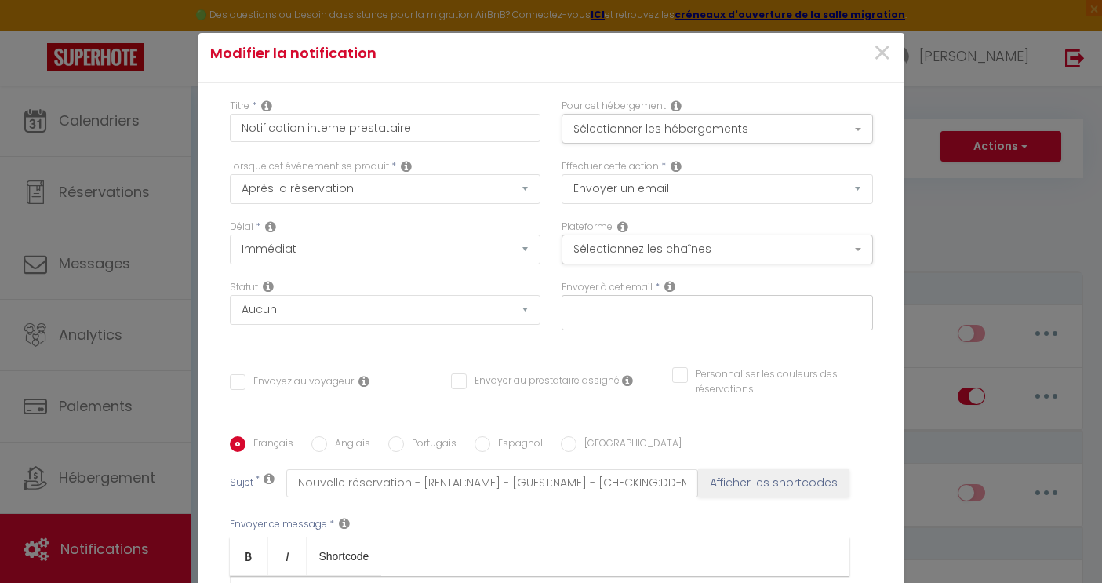
scroll to position [0, 0]
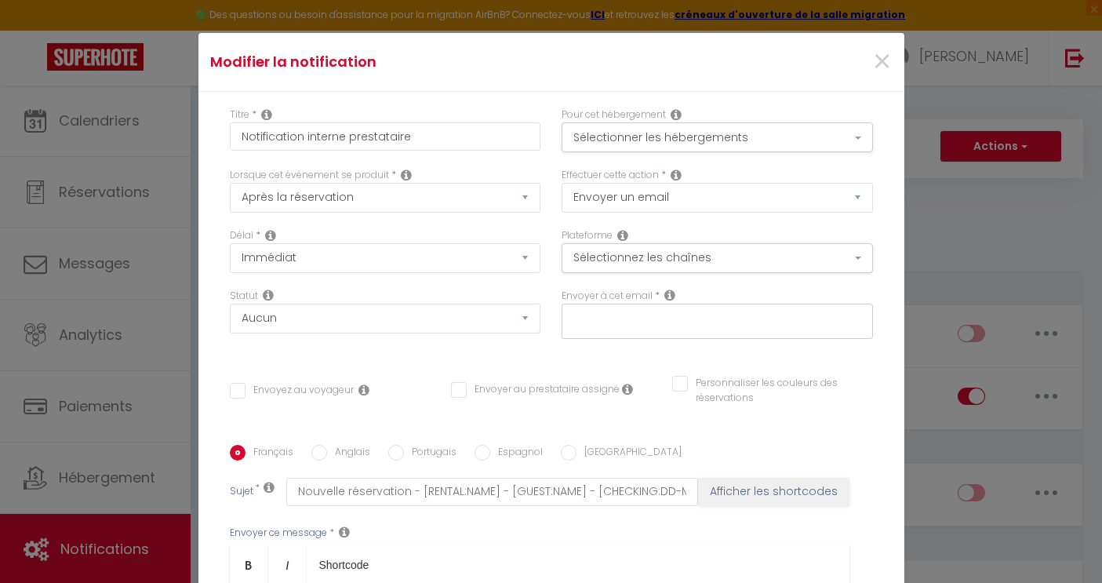
click at [669, 301] on icon at bounding box center [669, 295] width 11 height 13
click at [669, 326] on input "text" at bounding box center [714, 318] width 296 height 20
click at [695, 267] on button "Sélectionnez les chaînes" at bounding box center [717, 258] width 311 height 30
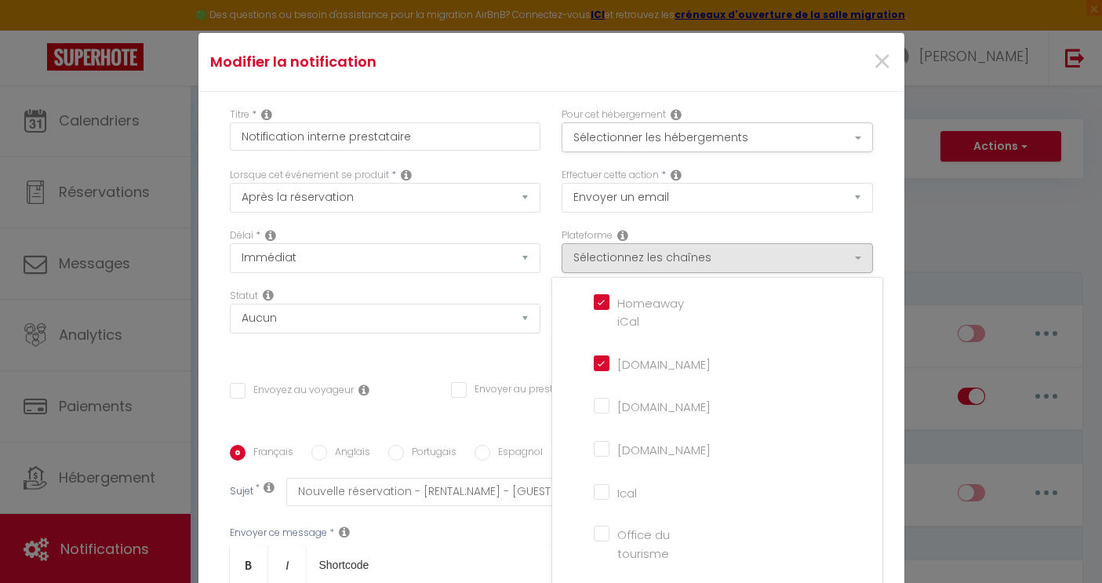
click at [624, 370] on input "[DOMAIN_NAME]" at bounding box center [638, 363] width 89 height 16
click at [604, 309] on iCal "Homeaway iCal" at bounding box center [638, 302] width 89 height 16
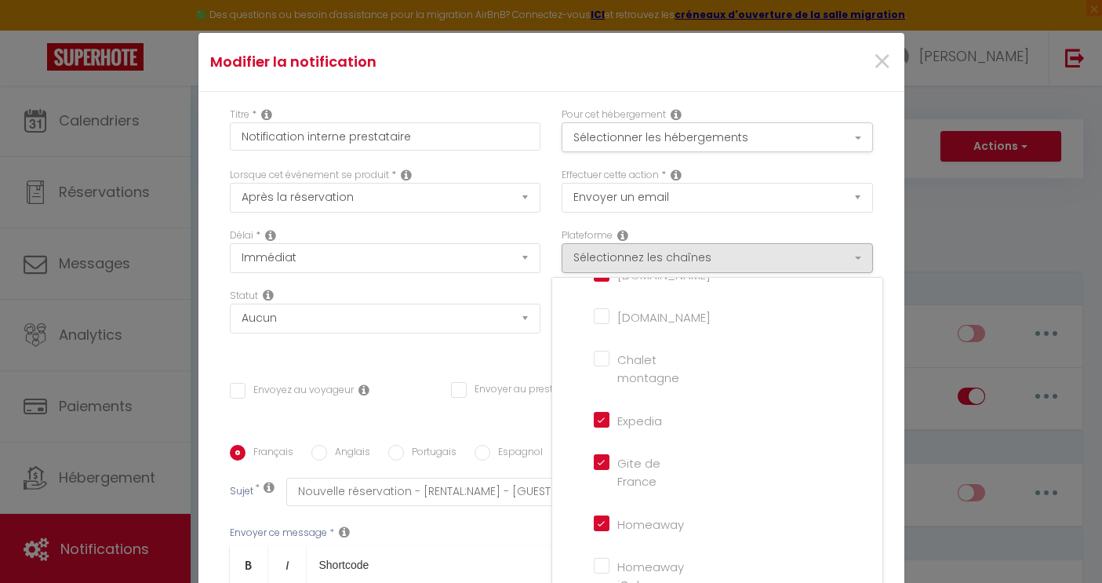
scroll to position [100, 0]
click at [599, 419] on input "Expedia" at bounding box center [638, 421] width 89 height 16
click at [606, 459] on France "Gite de France" at bounding box center [638, 464] width 89 height 16
click at [603, 532] on input "Homeaway" at bounding box center [638, 524] width 89 height 16
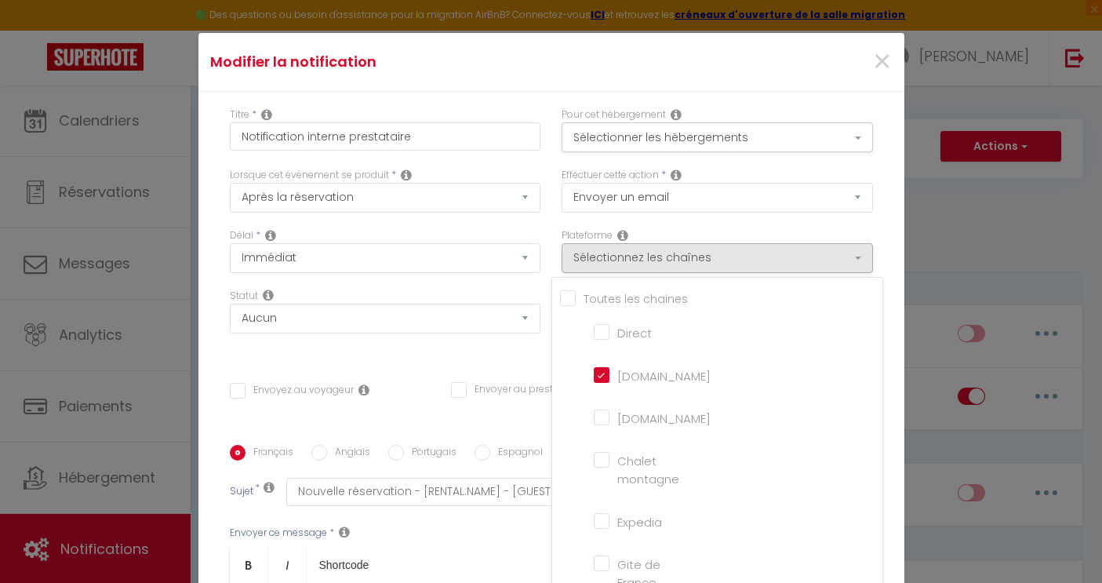
click at [749, 222] on div "Effectuer cette action * Envoyer un email Envoyer un SMS Envoyer une notificati…" at bounding box center [717, 198] width 332 height 60
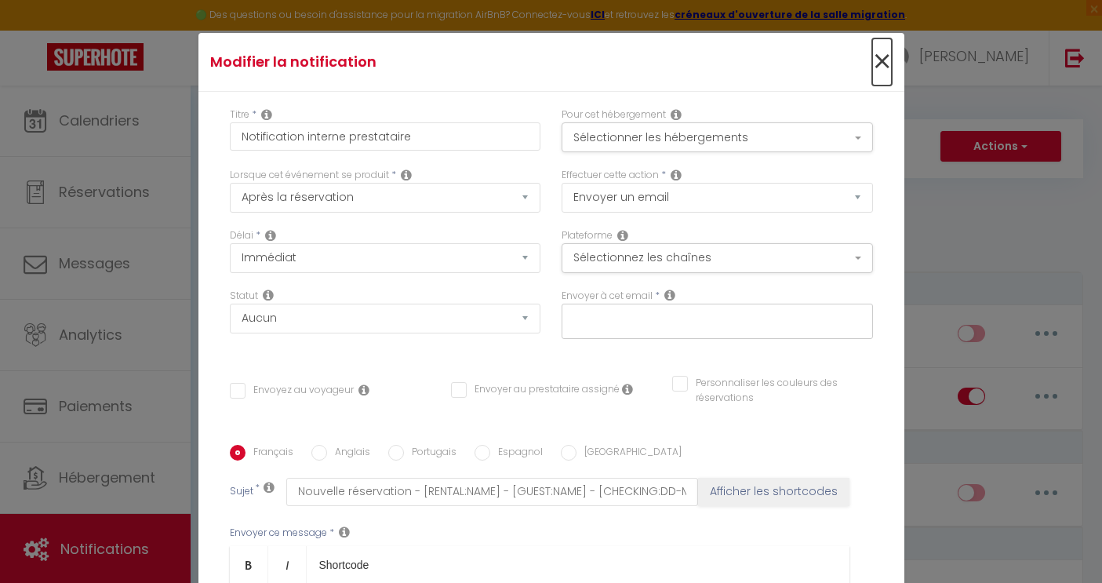
click at [881, 58] on span "×" at bounding box center [882, 61] width 20 height 47
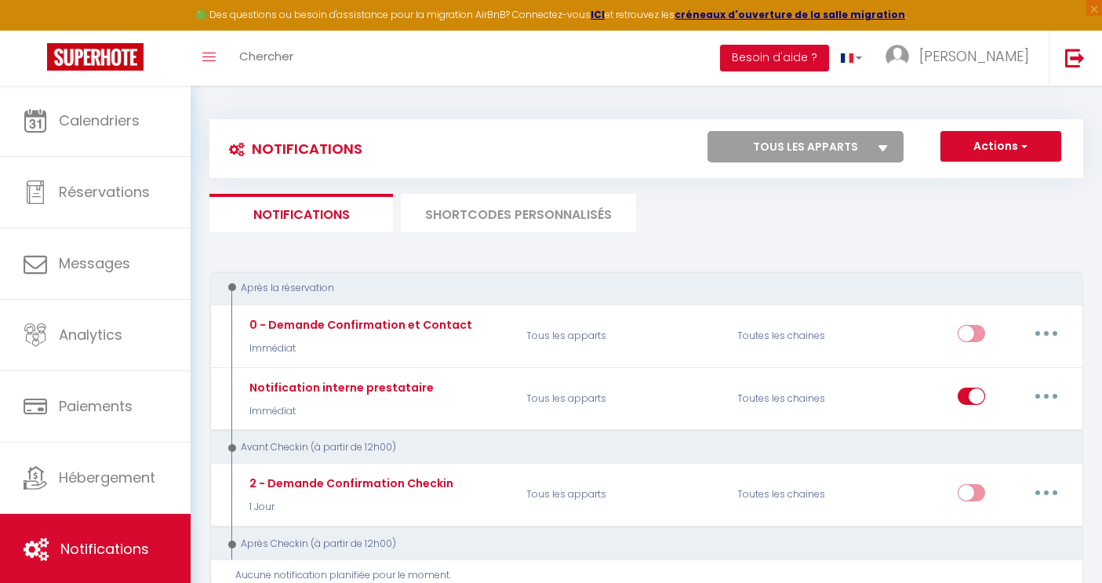
click at [671, 281] on div "Après la réservation" at bounding box center [646, 288] width 874 height 34
